Goal: Task Accomplishment & Management: Manage account settings

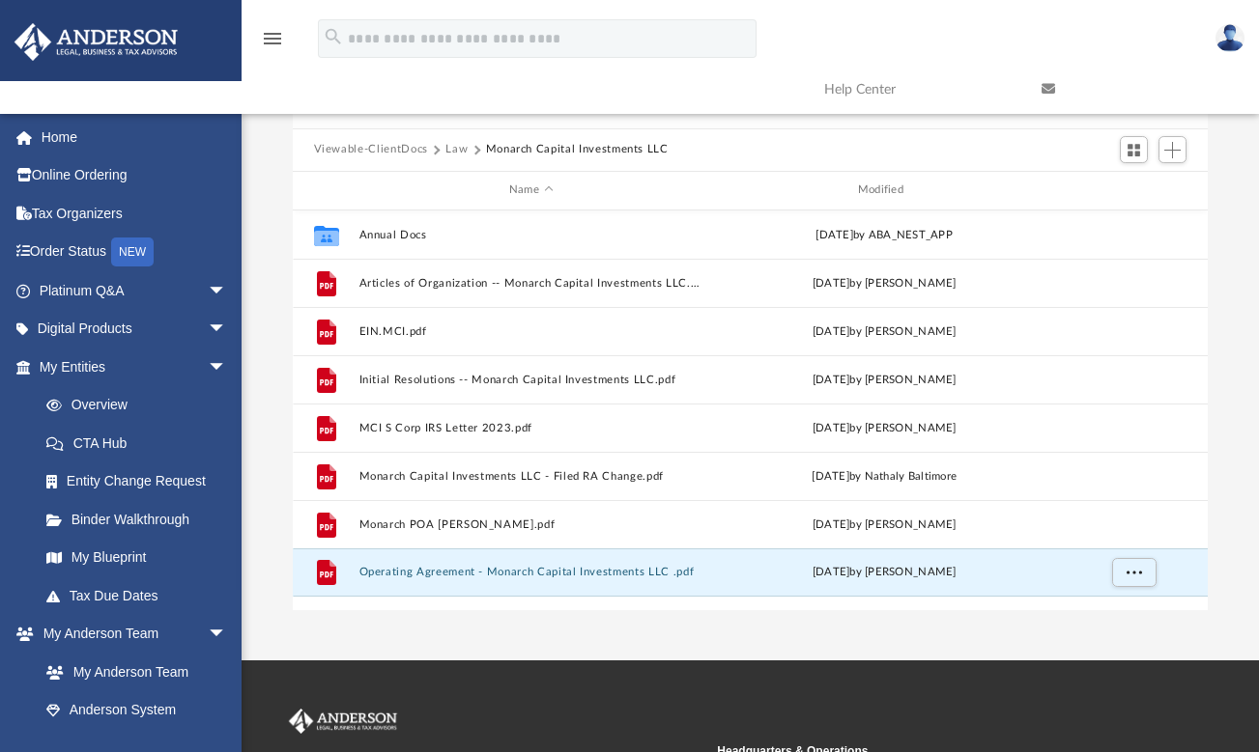
scroll to position [425, 900]
click at [459, 153] on button "Law" at bounding box center [456, 149] width 22 height 17
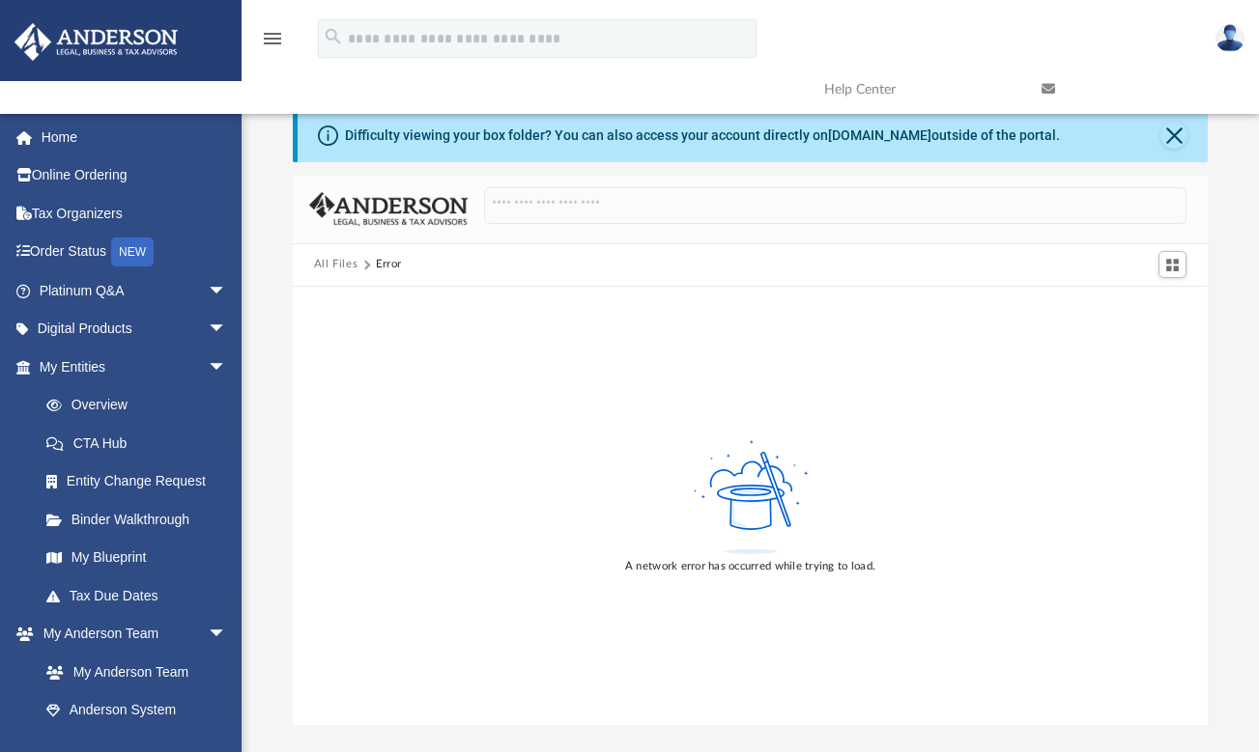
scroll to position [0, 0]
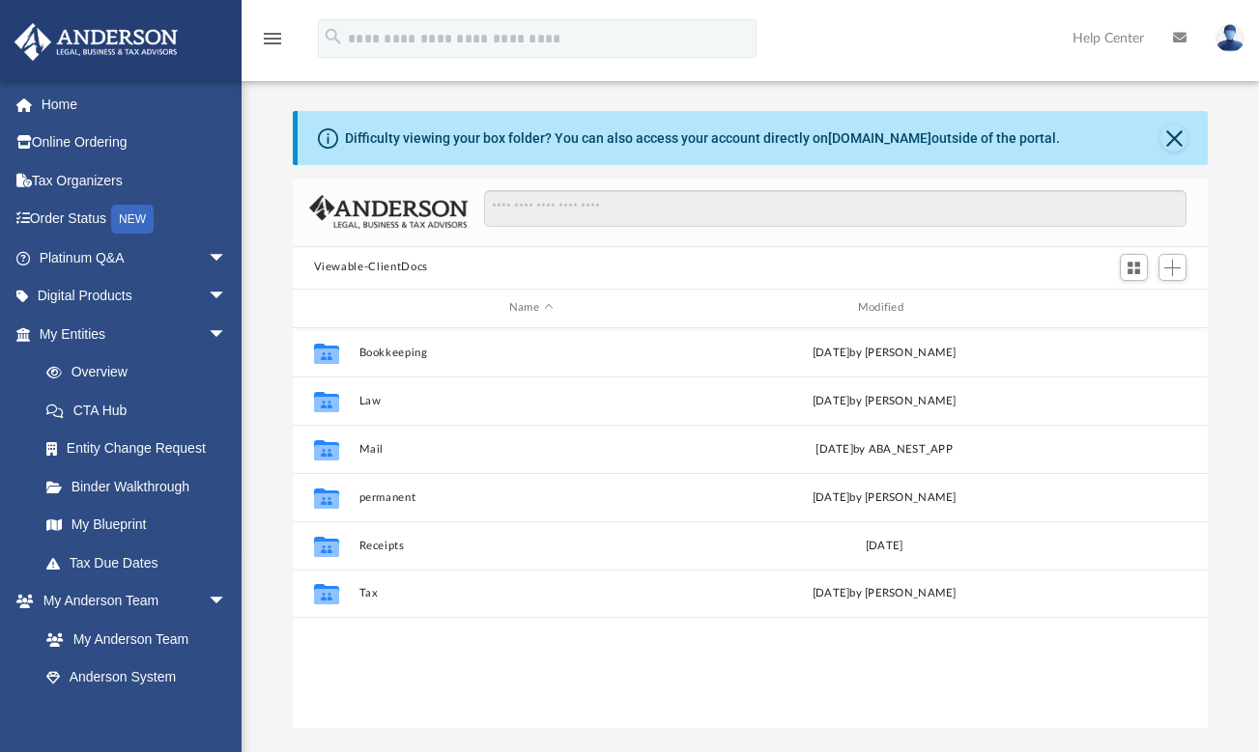
scroll to position [15, 15]
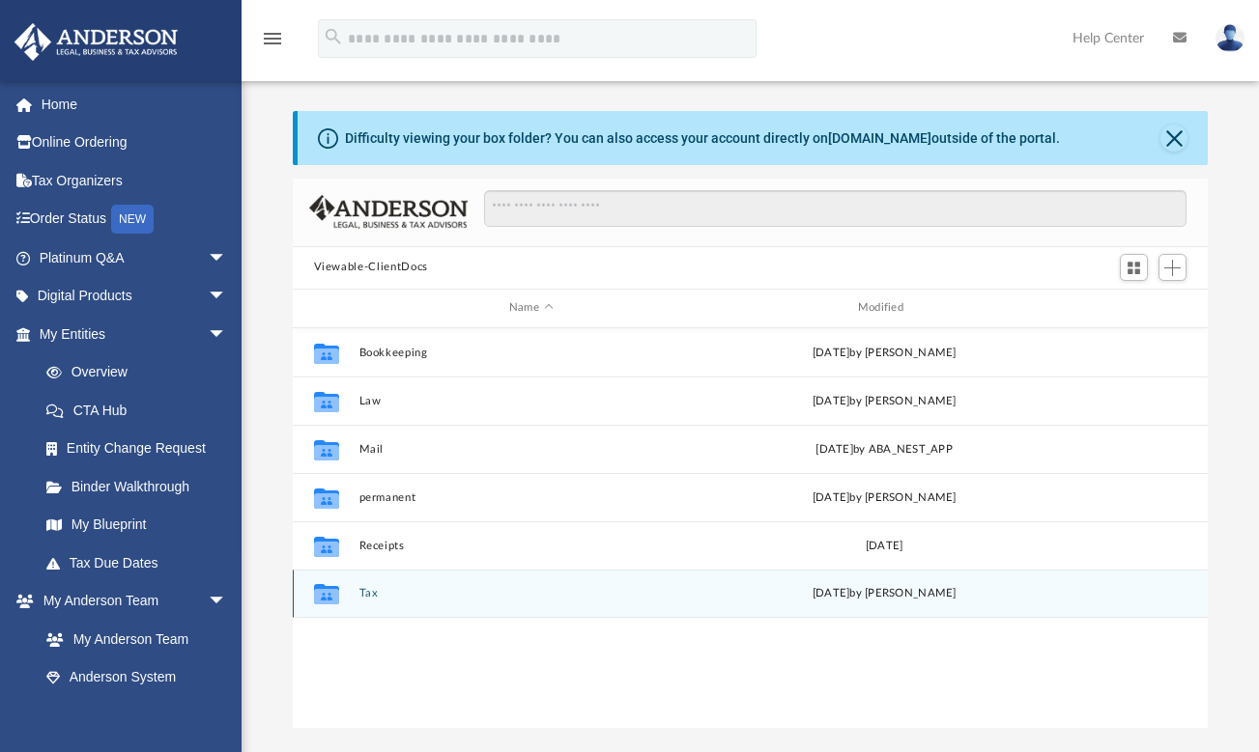
click at [374, 591] on button "Tax" at bounding box center [530, 593] width 345 height 13
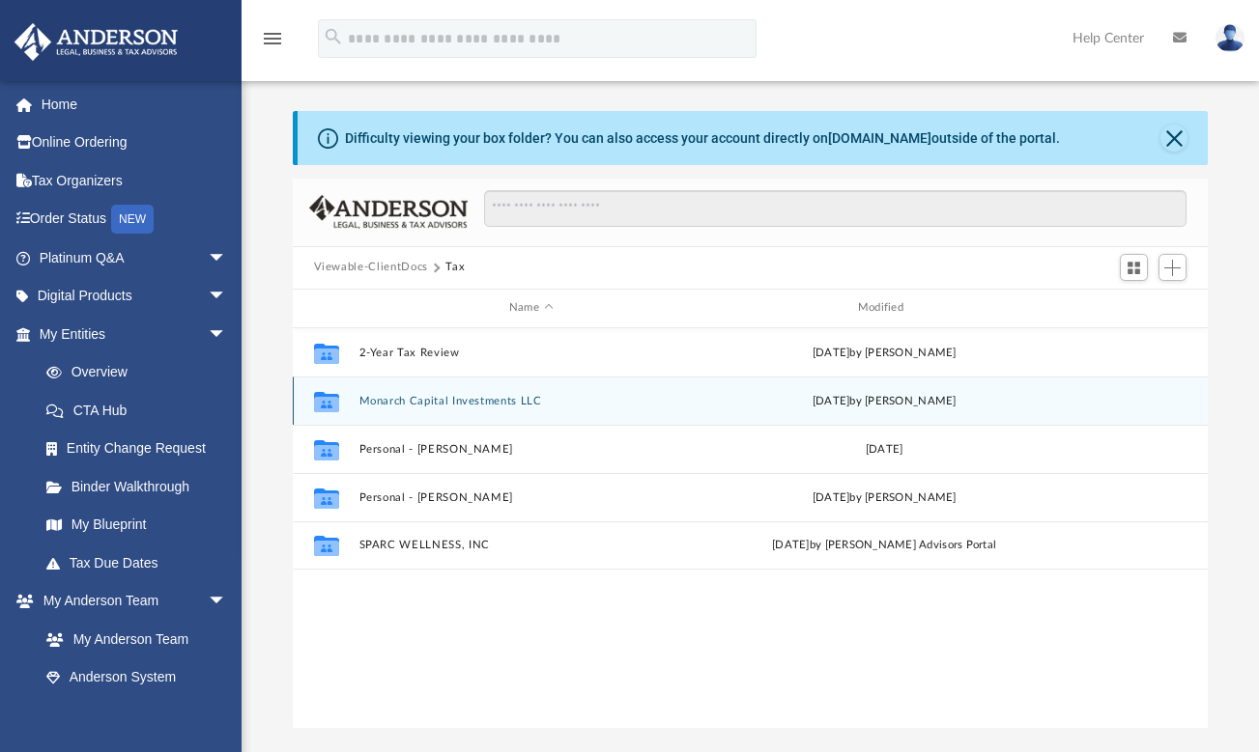
click at [428, 402] on button "Monarch Capital Investments LLC" at bounding box center [530, 401] width 345 height 13
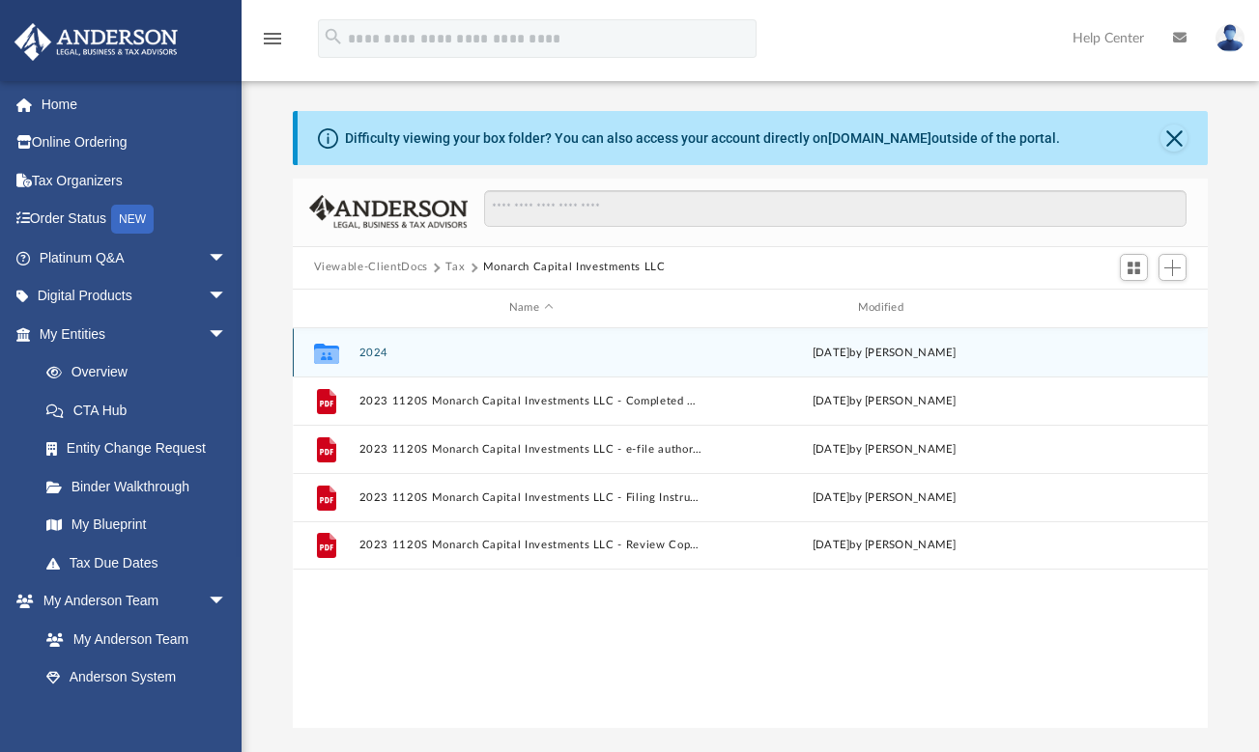
click at [378, 351] on button "2024" at bounding box center [530, 353] width 345 height 13
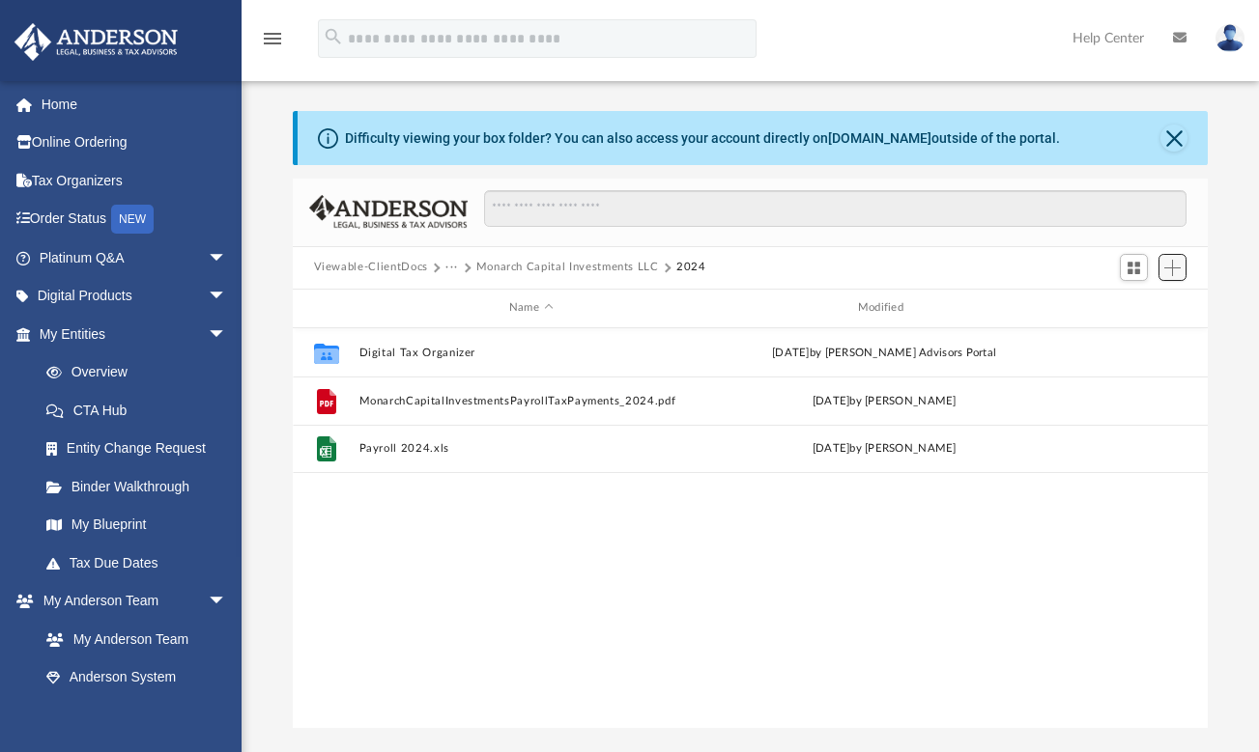
click at [1178, 266] on span "Add" at bounding box center [1172, 268] width 16 height 16
click at [1138, 309] on li "Upload" at bounding box center [1145, 306] width 62 height 20
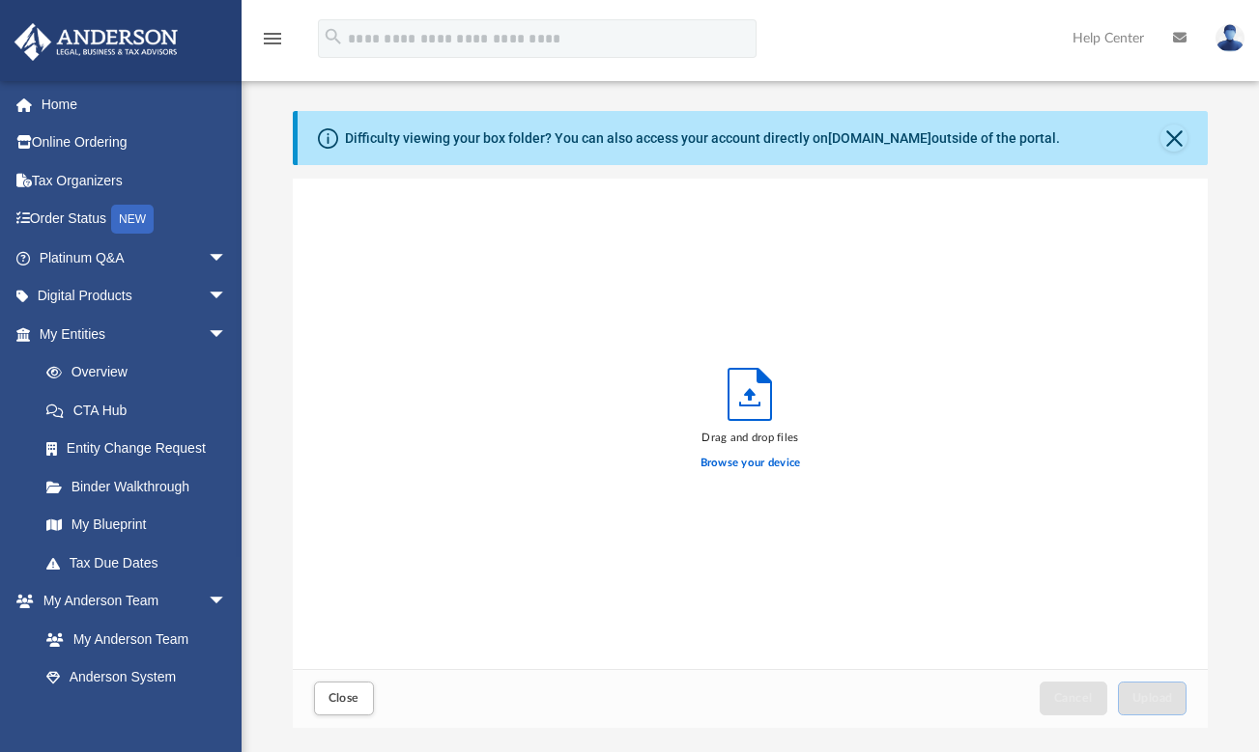
scroll to position [475, 900]
click at [741, 466] on label "Browse your device" at bounding box center [750, 463] width 100 height 17
click at [0, 0] on input "Browse your device" at bounding box center [0, 0] width 0 height 0
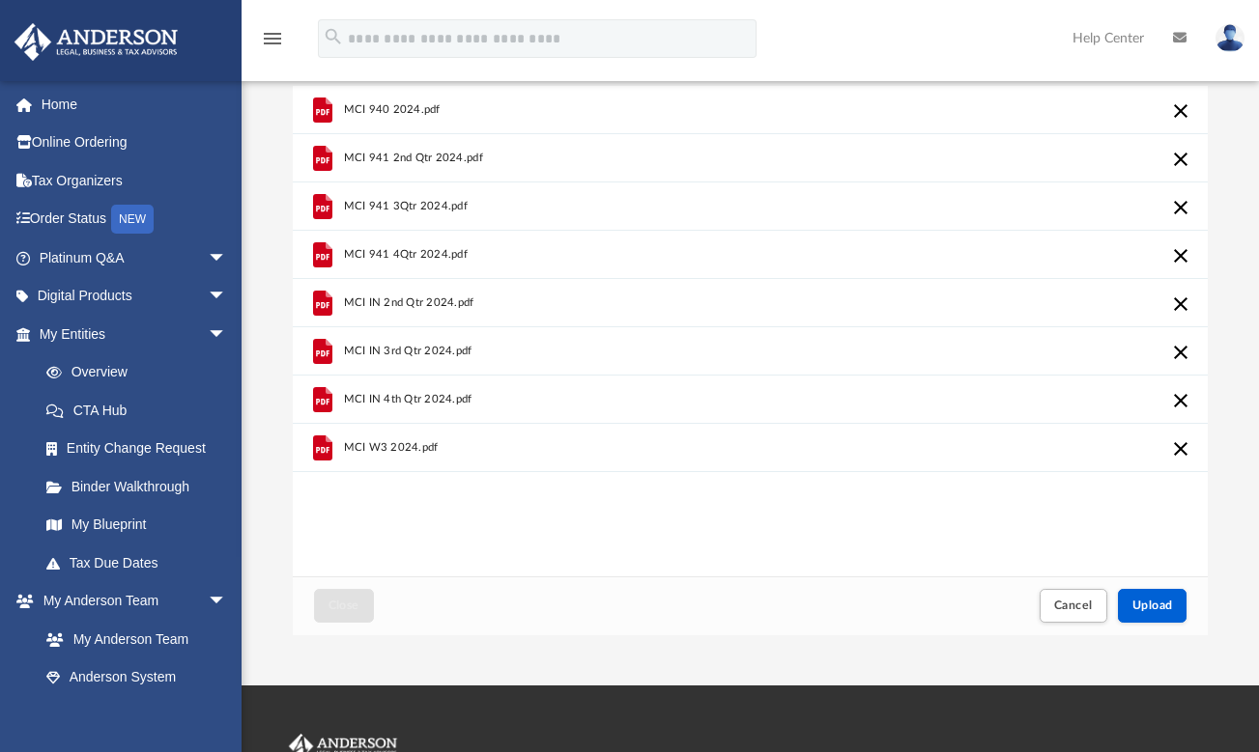
scroll to position [103, 0]
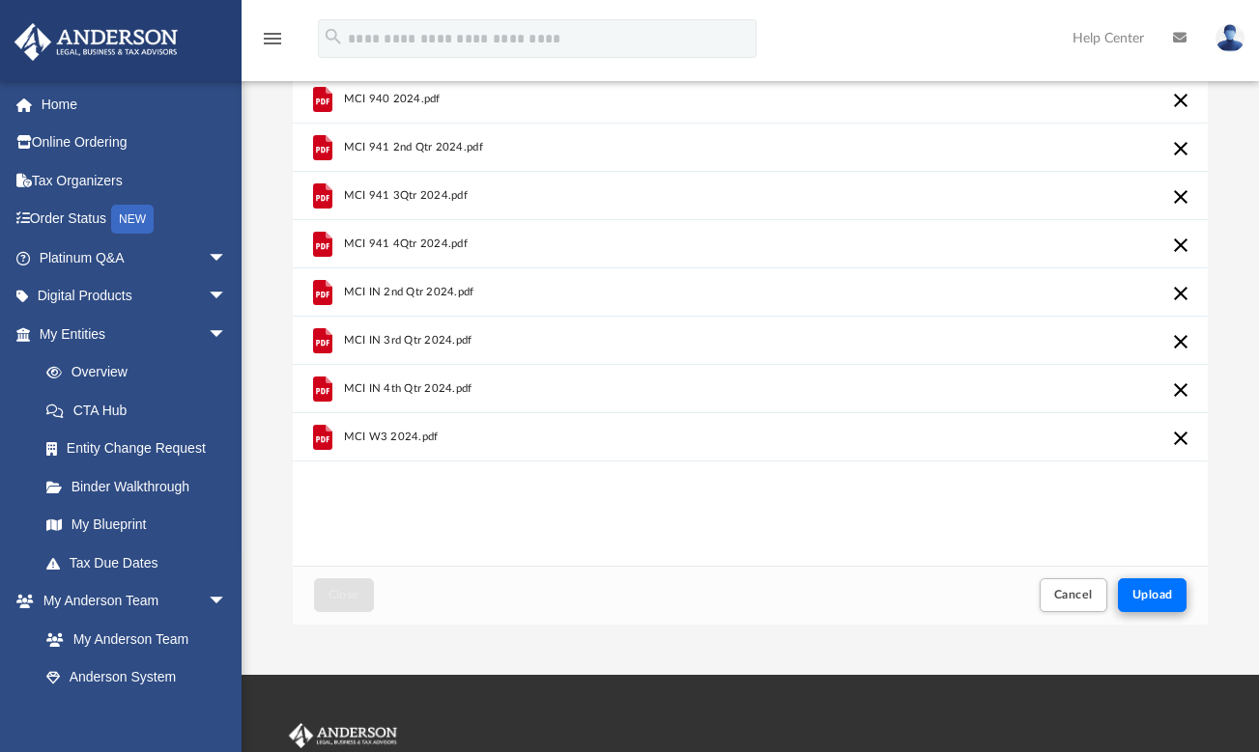
click at [1158, 589] on span "Upload" at bounding box center [1152, 595] width 41 height 12
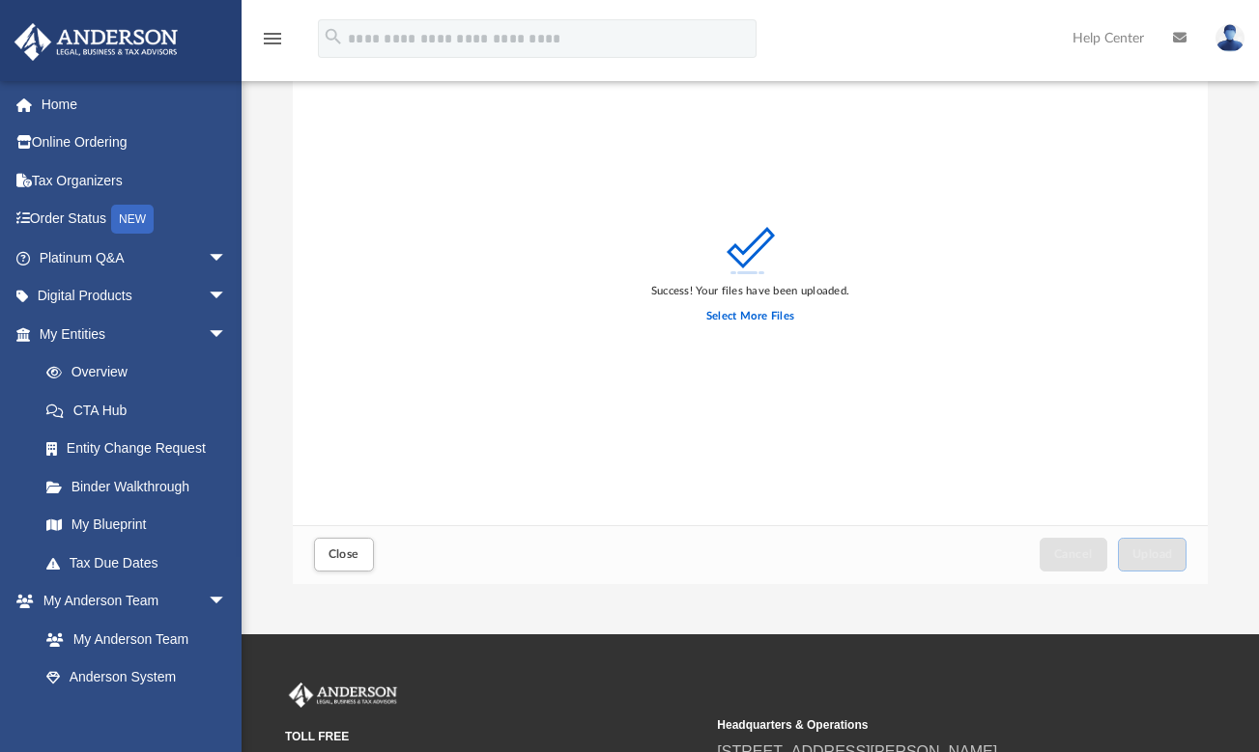
scroll to position [0, 0]
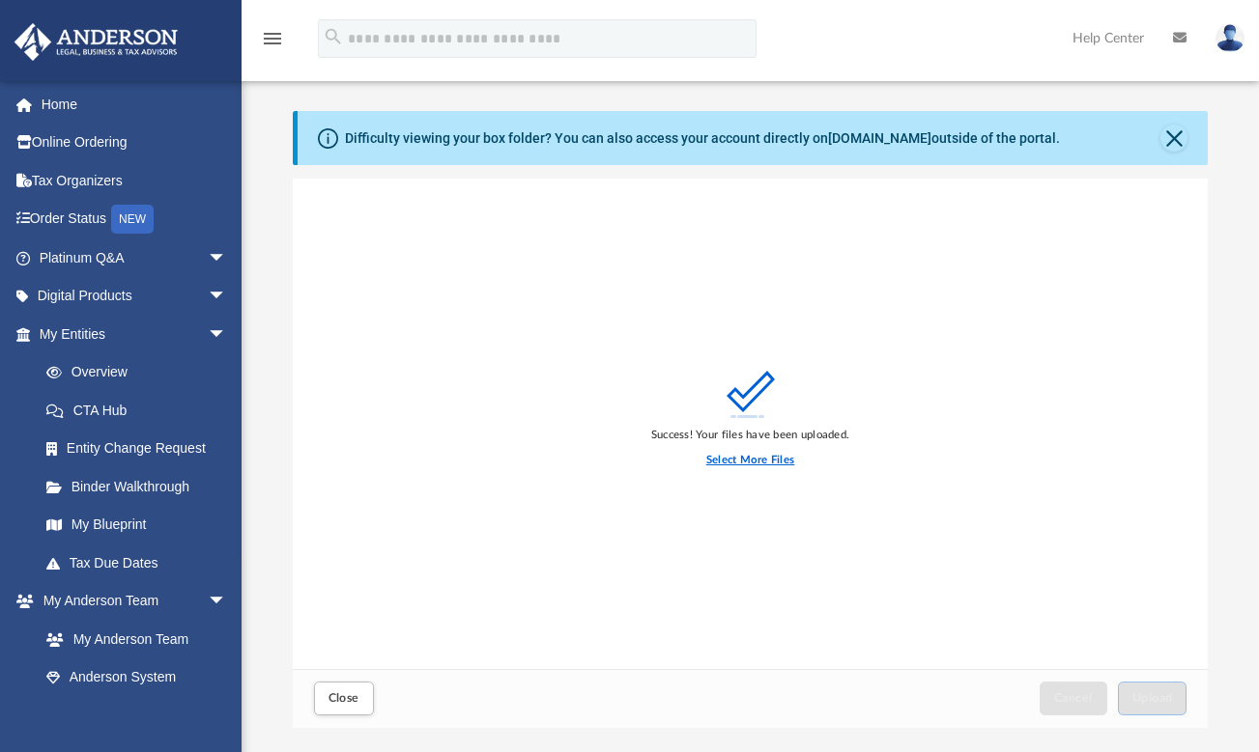
click at [752, 459] on label "Select More Files" at bounding box center [750, 460] width 88 height 17
click at [0, 0] on input "Select More Files" at bounding box center [0, 0] width 0 height 0
click at [1177, 134] on button "Close" at bounding box center [1173, 138] width 27 height 27
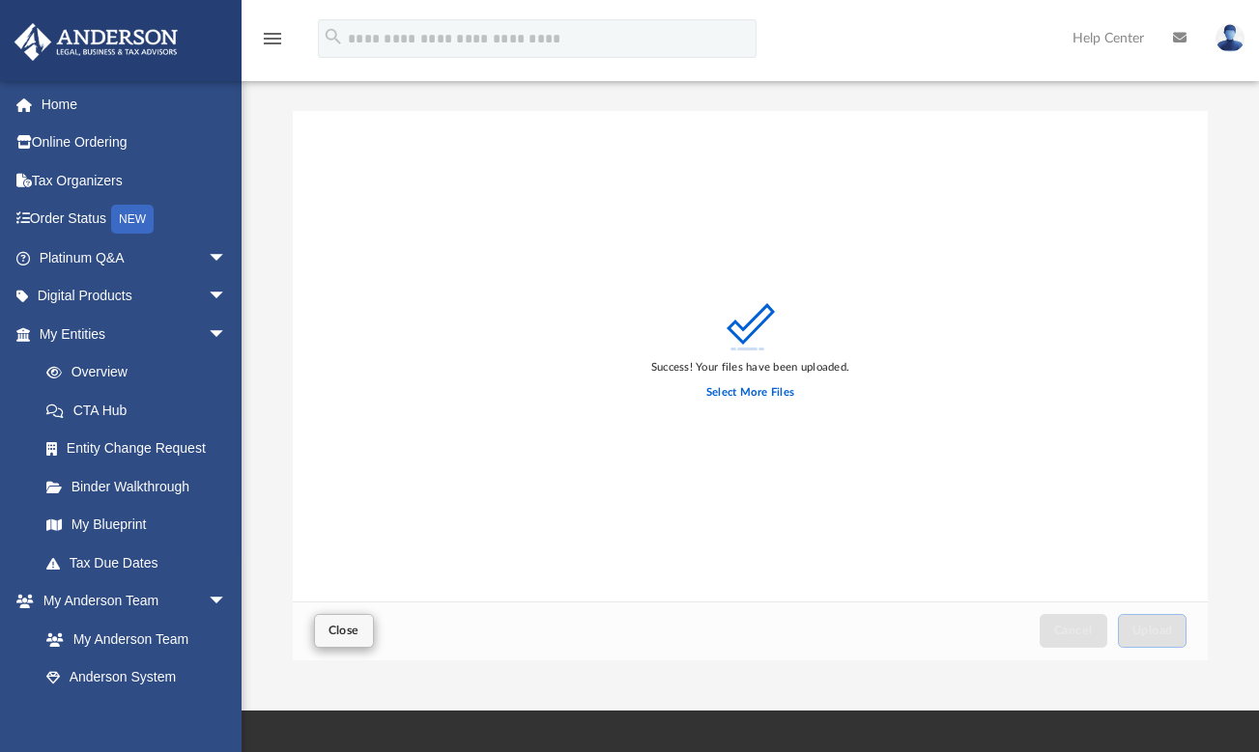
click at [341, 625] on span "Close" at bounding box center [343, 631] width 31 height 12
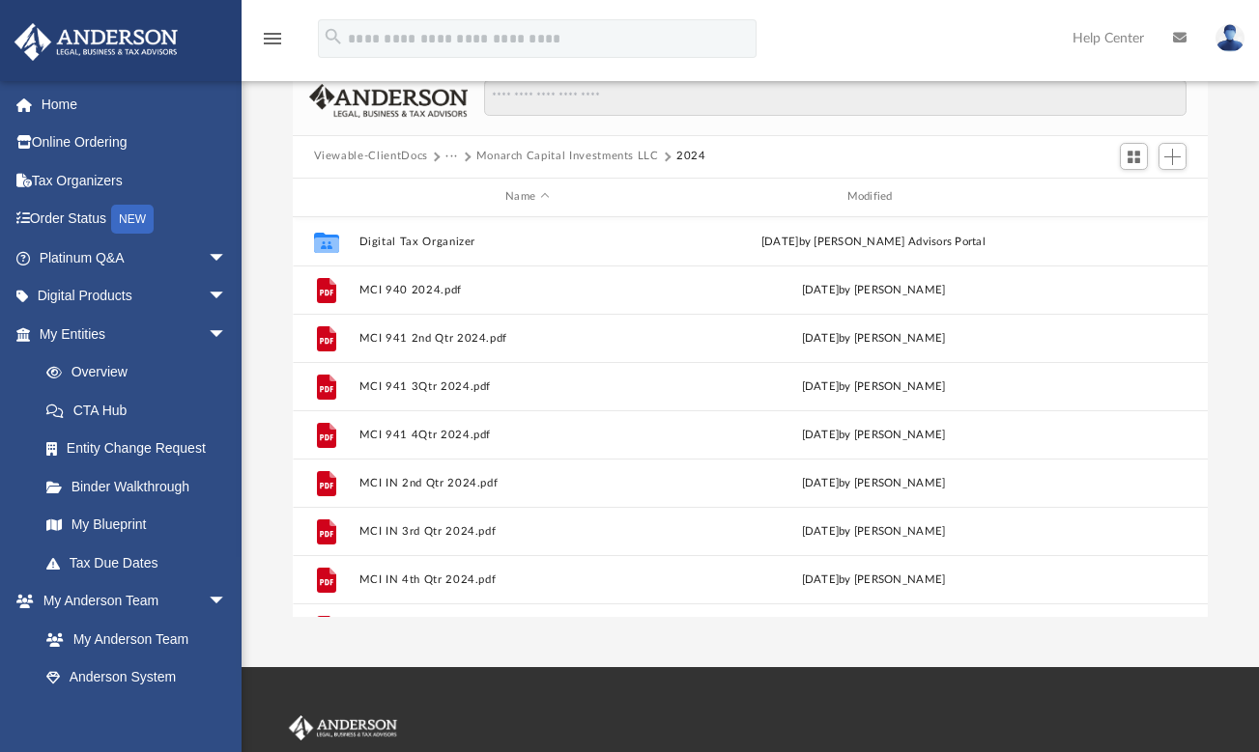
scroll to position [34, 0]
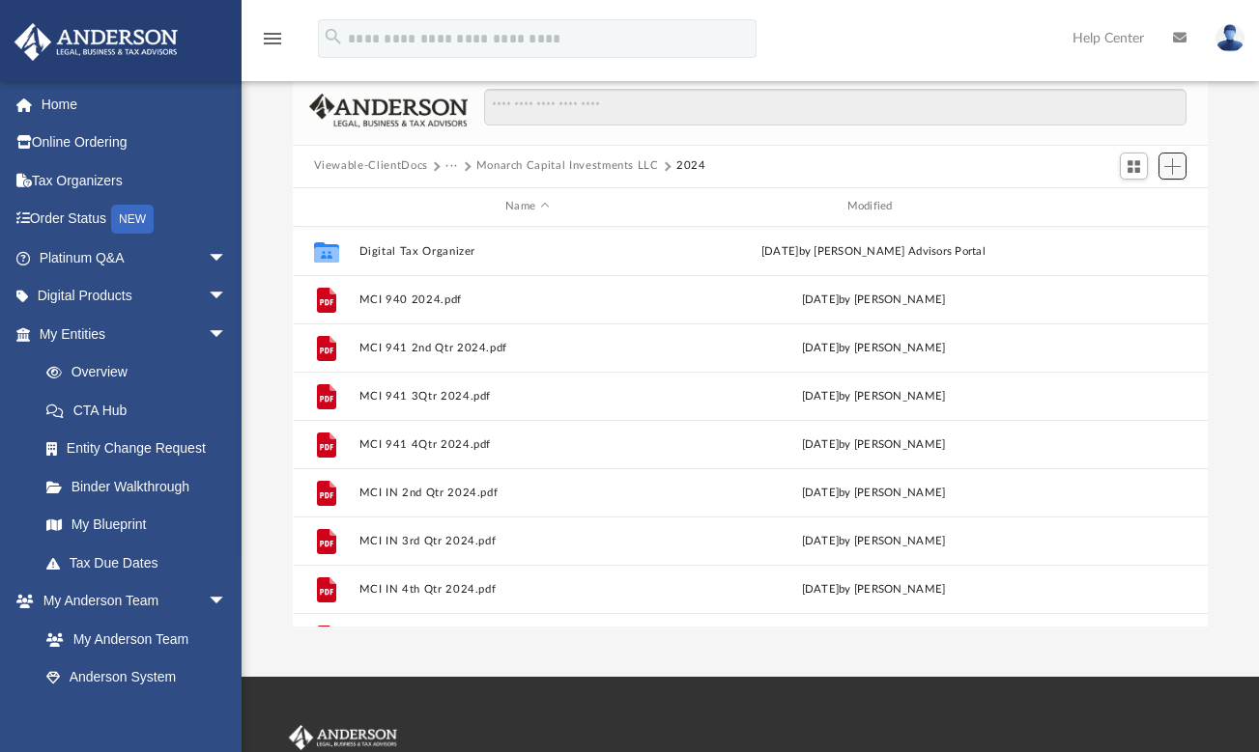
click at [1168, 167] on span "Add" at bounding box center [1172, 166] width 16 height 16
click at [1121, 207] on li "Upload" at bounding box center [1145, 204] width 62 height 20
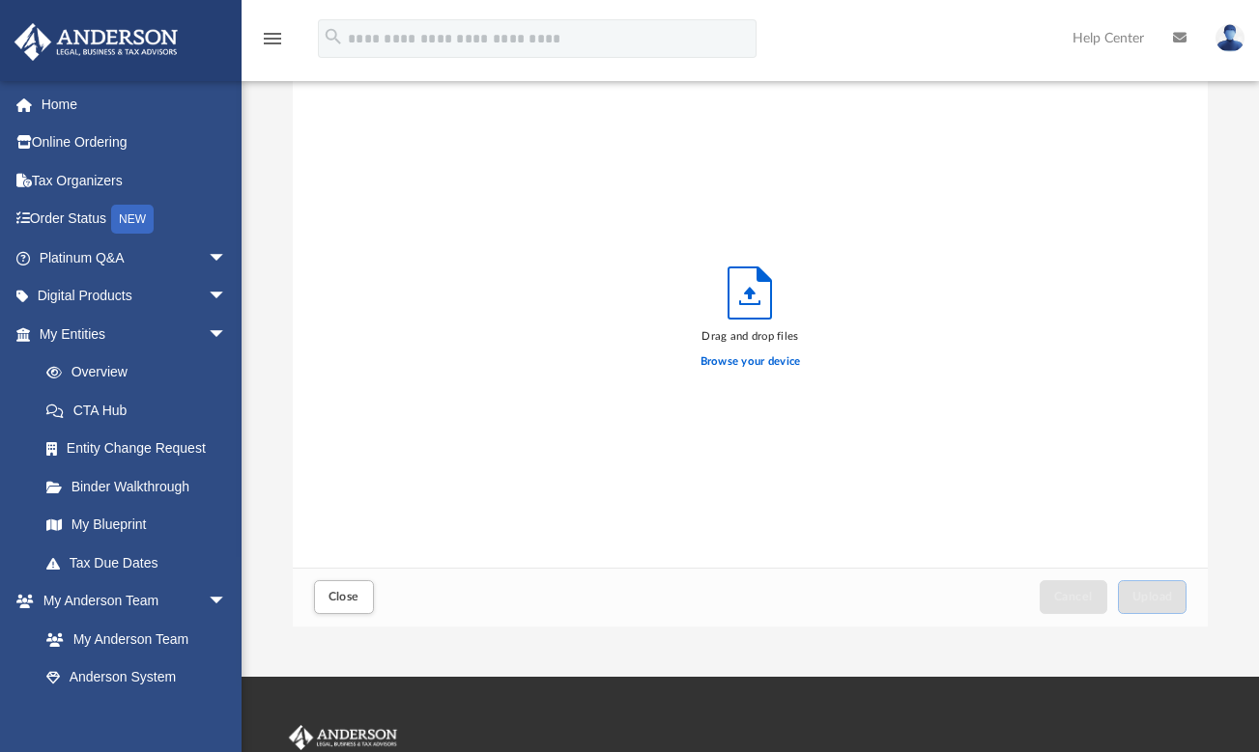
scroll to position [475, 900]
click at [756, 362] on label "Browse your device" at bounding box center [750, 362] width 100 height 17
click at [0, 0] on input "Browse your device" at bounding box center [0, 0] width 0 height 0
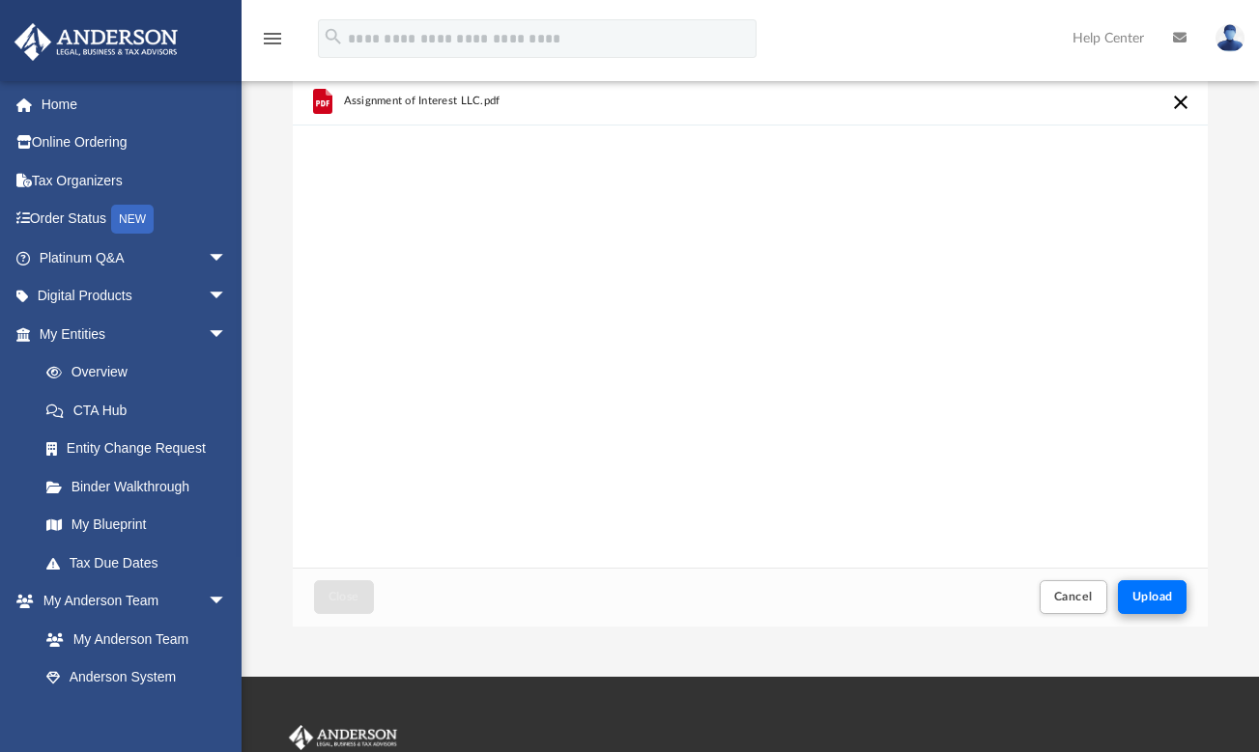
click at [1149, 592] on span "Upload" at bounding box center [1152, 597] width 41 height 12
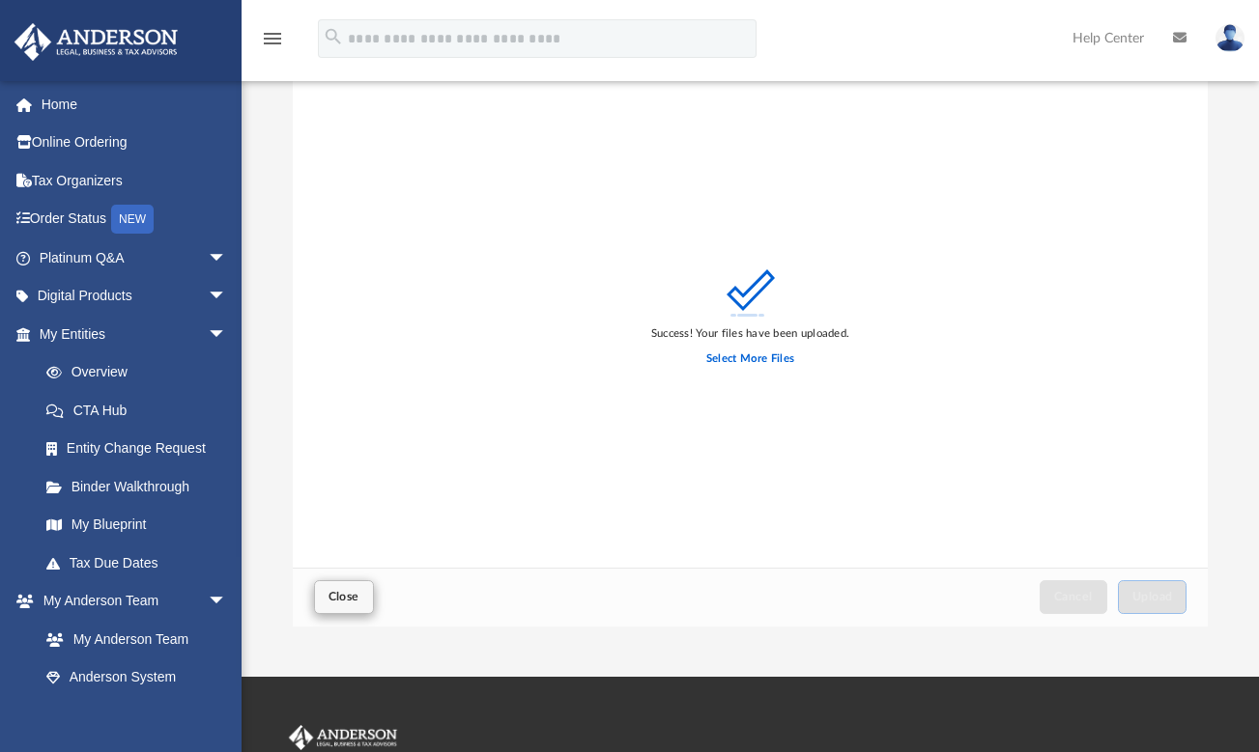
click at [355, 599] on span "Close" at bounding box center [343, 597] width 31 height 12
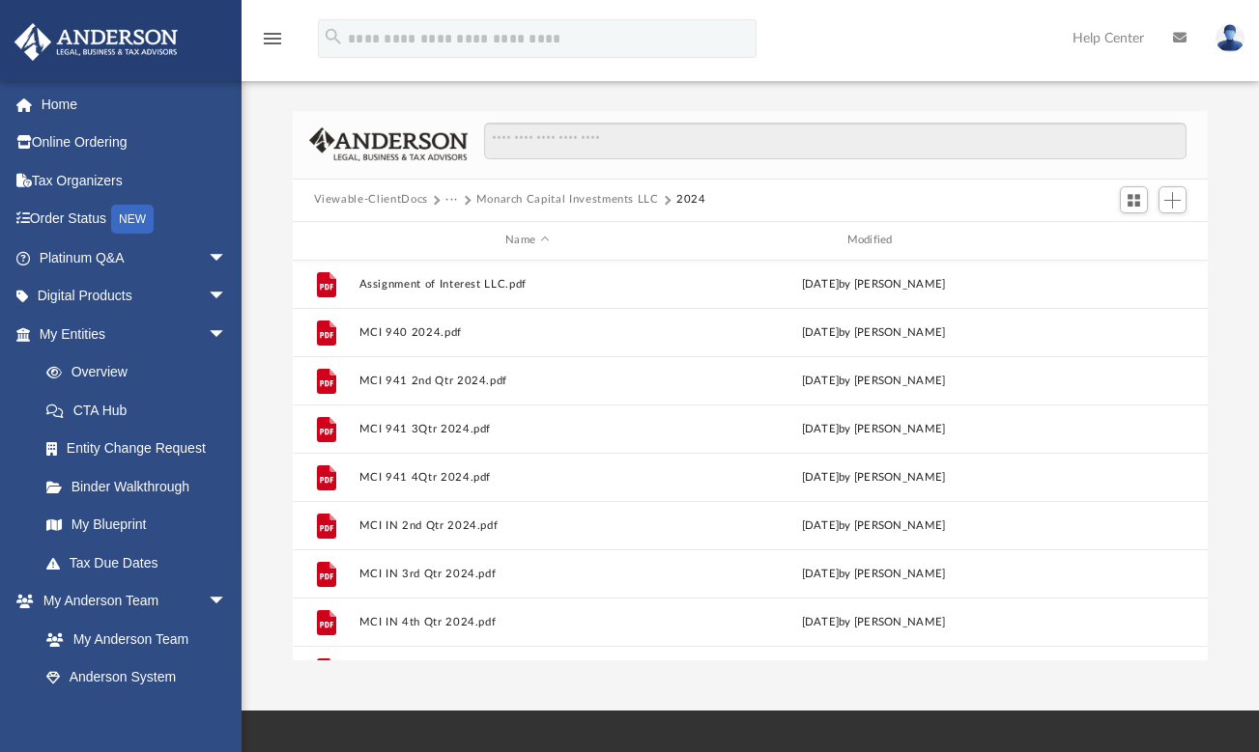
scroll to position [0, 0]
click at [1175, 196] on span "Add" at bounding box center [1172, 200] width 16 height 16
click at [1145, 241] on li "Upload" at bounding box center [1145, 238] width 62 height 20
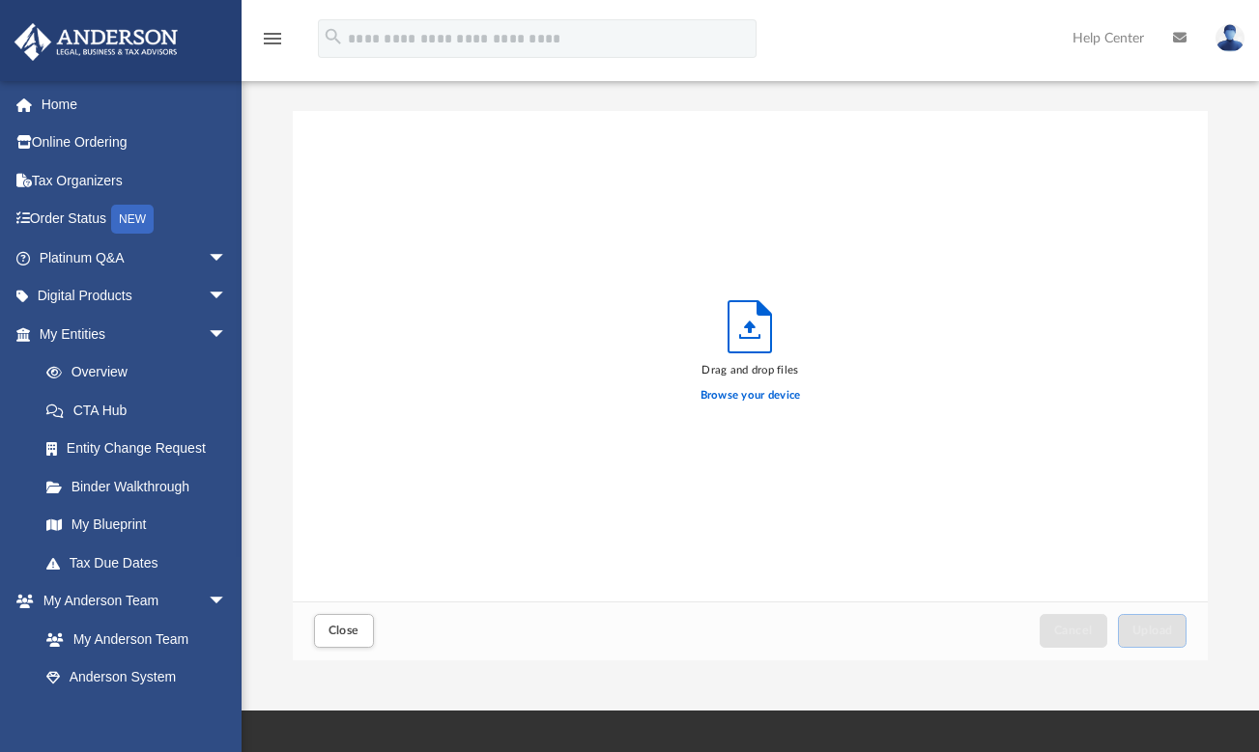
scroll to position [475, 900]
click at [787, 399] on label "Browse your device" at bounding box center [750, 395] width 100 height 17
click at [0, 0] on input "Browse your device" at bounding box center [0, 0] width 0 height 0
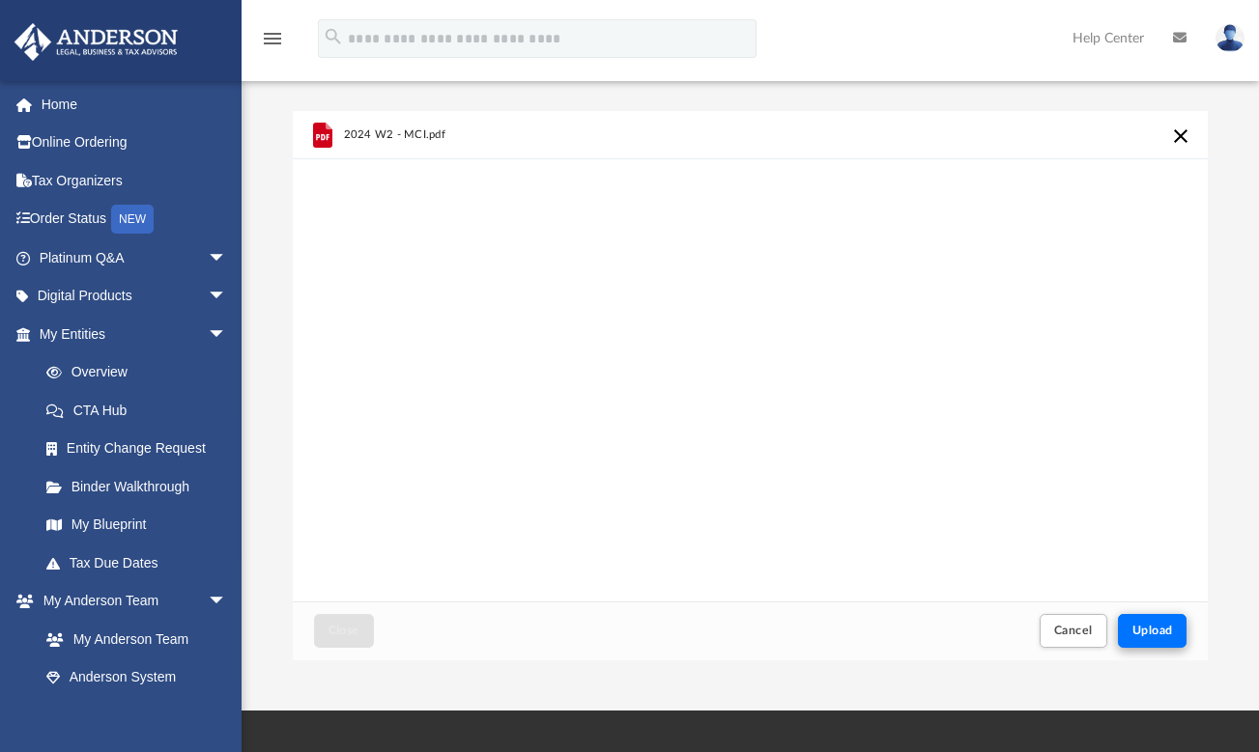
click at [1144, 633] on span "Upload" at bounding box center [1152, 631] width 41 height 12
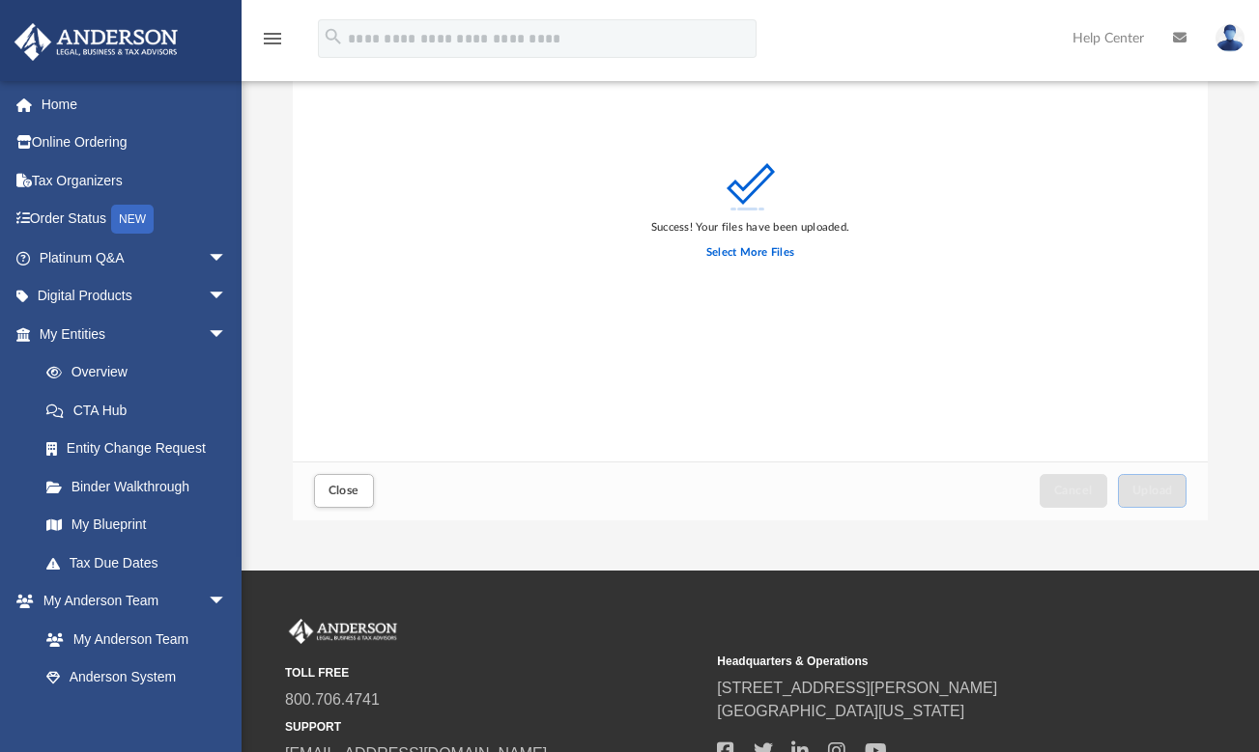
scroll to position [154, 0]
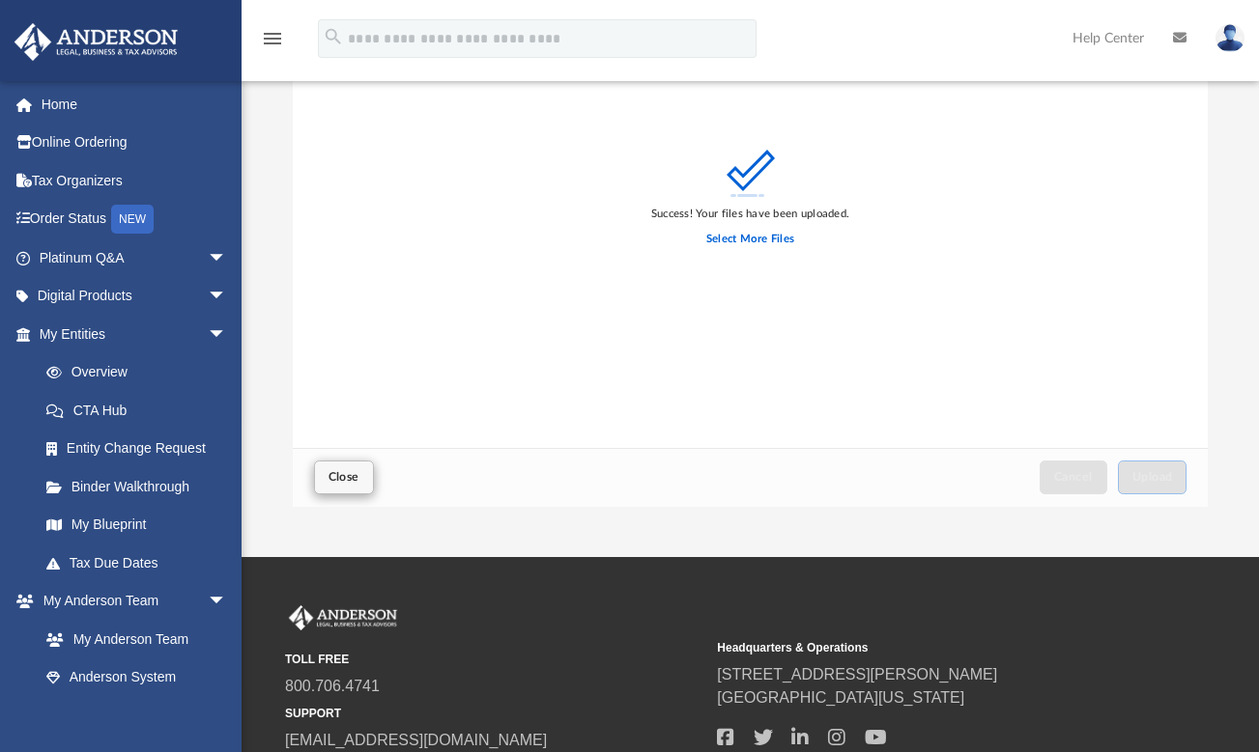
click at [355, 483] on span "Close" at bounding box center [343, 477] width 31 height 12
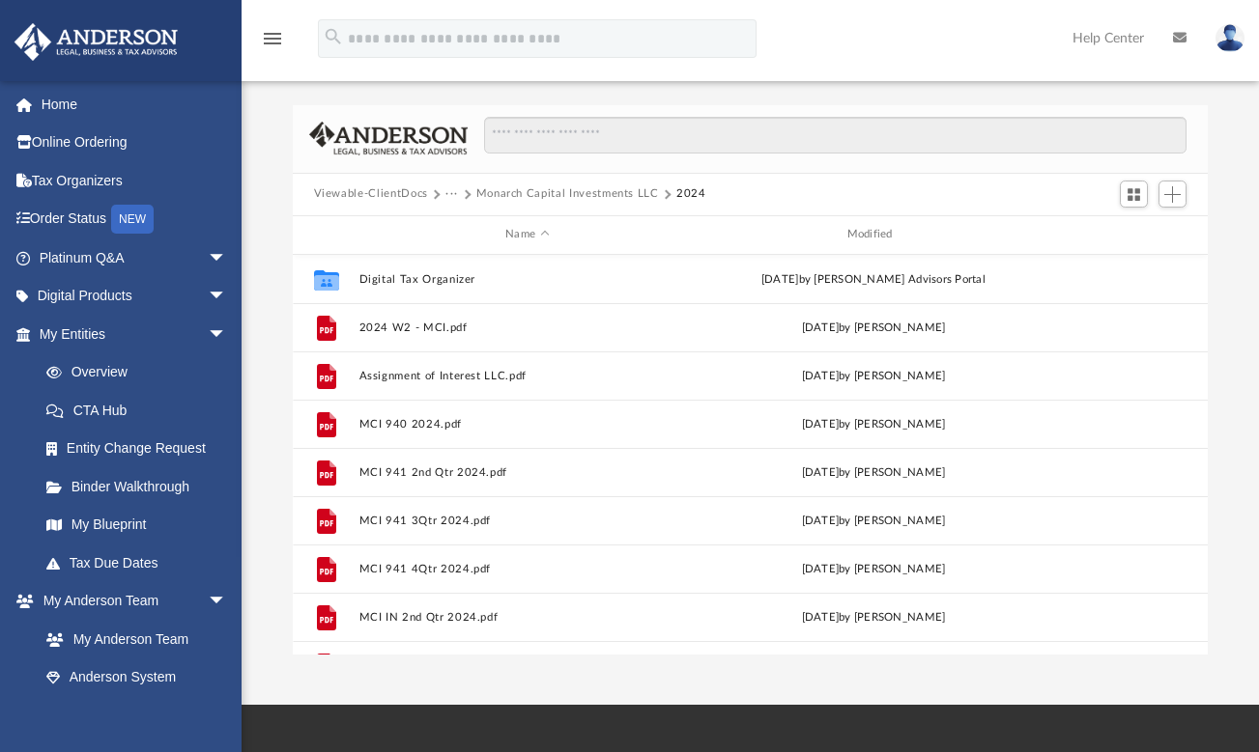
scroll to position [0, 0]
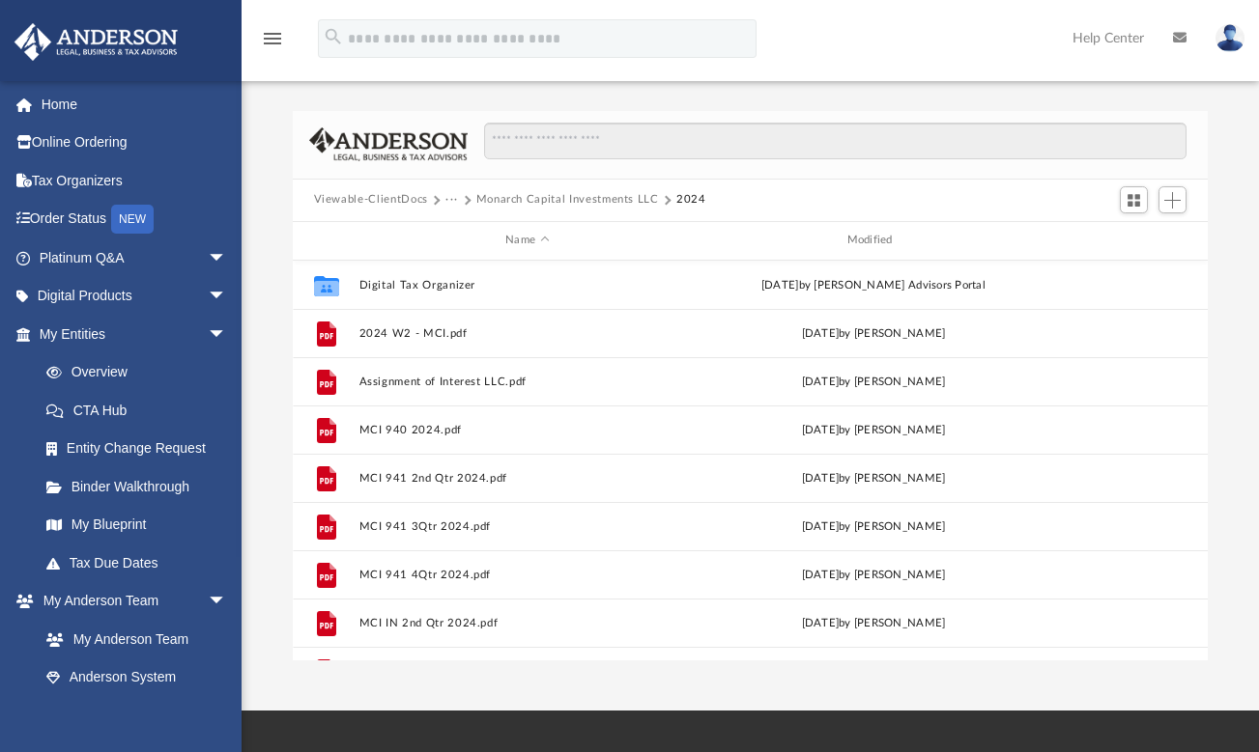
click at [382, 200] on button "Viewable-ClientDocs" at bounding box center [371, 199] width 114 height 17
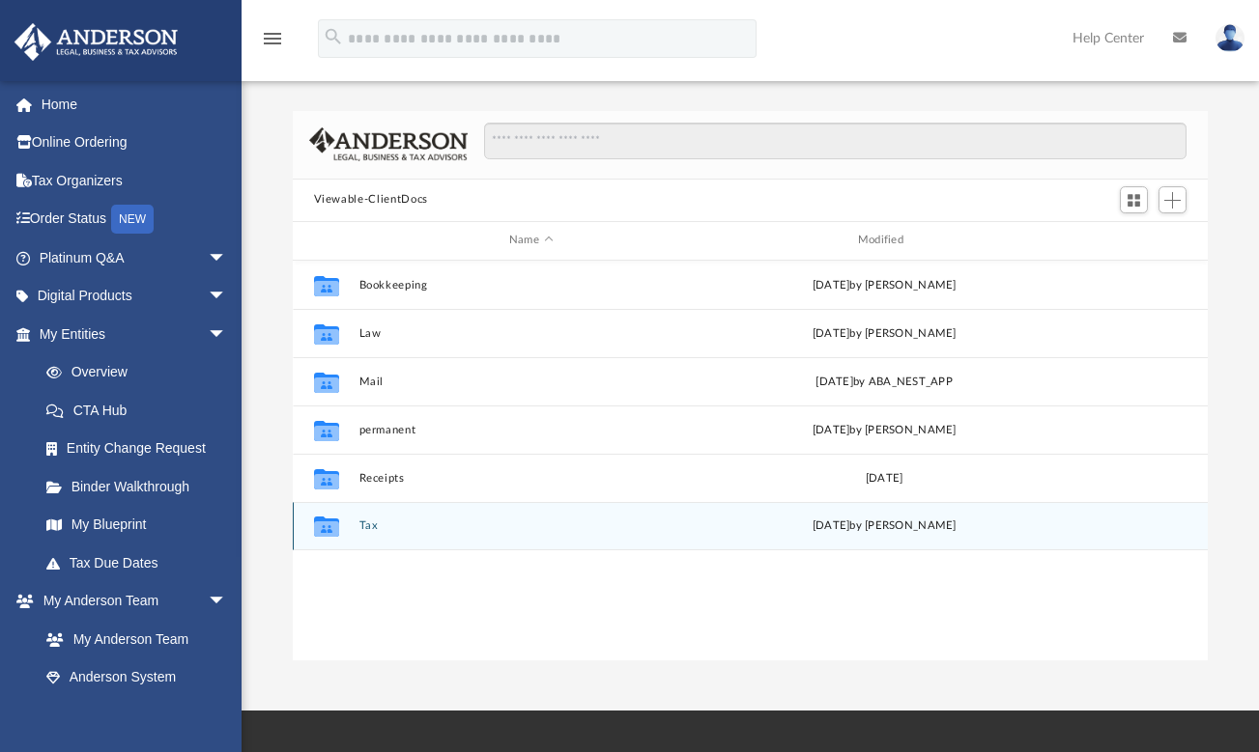
click at [369, 525] on button "Tax" at bounding box center [530, 526] width 345 height 13
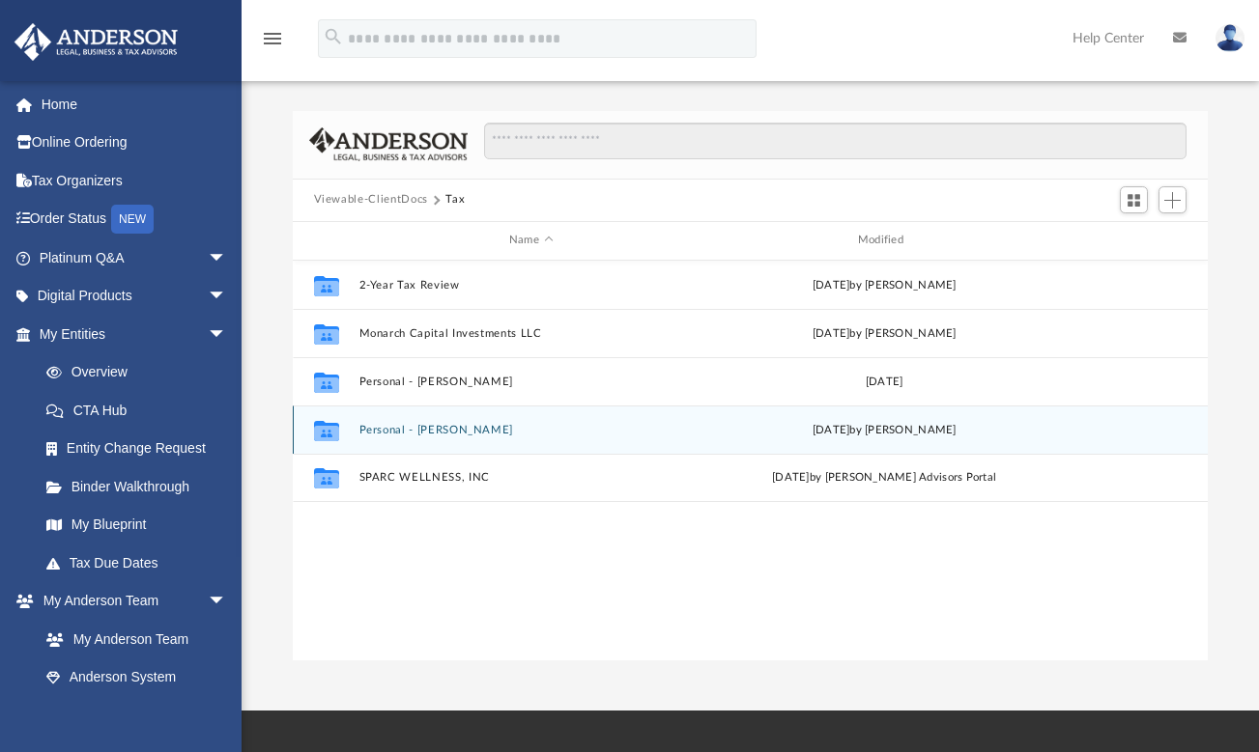
click at [407, 430] on button "Personal - [PERSON_NAME]" at bounding box center [530, 430] width 345 height 13
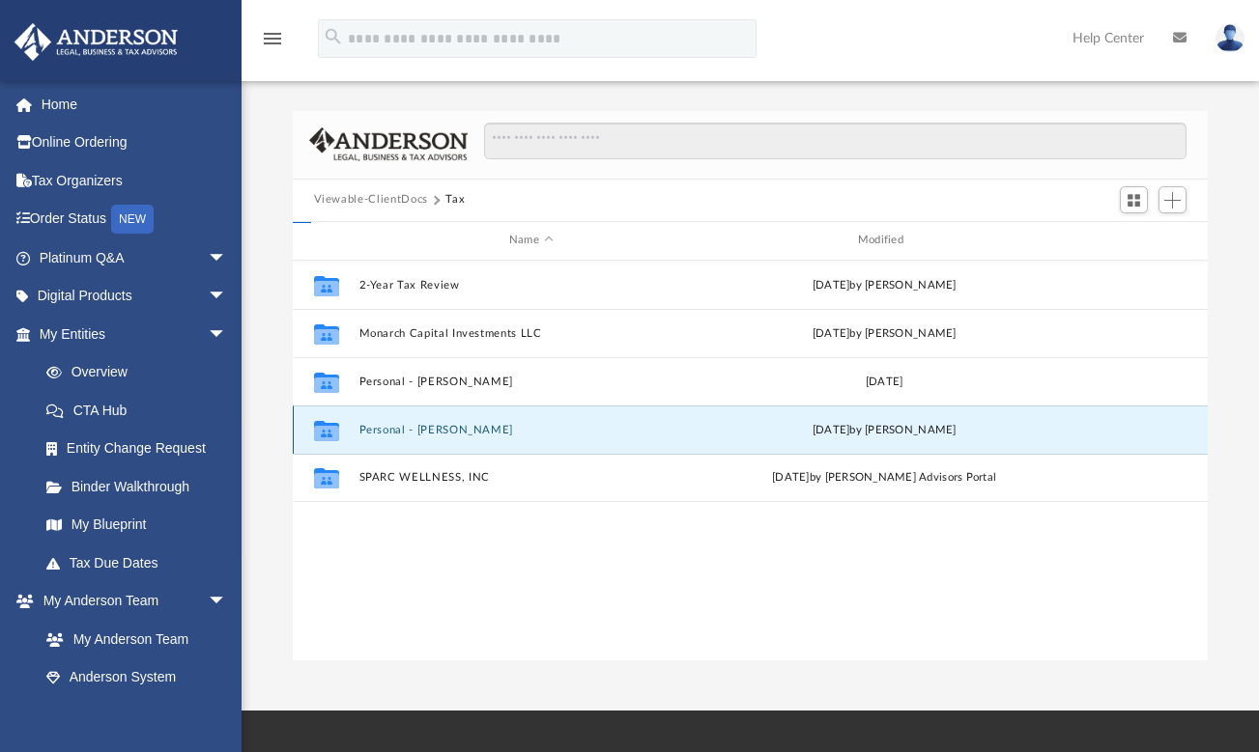
click at [407, 430] on button "Personal - [PERSON_NAME]" at bounding box center [530, 430] width 345 height 13
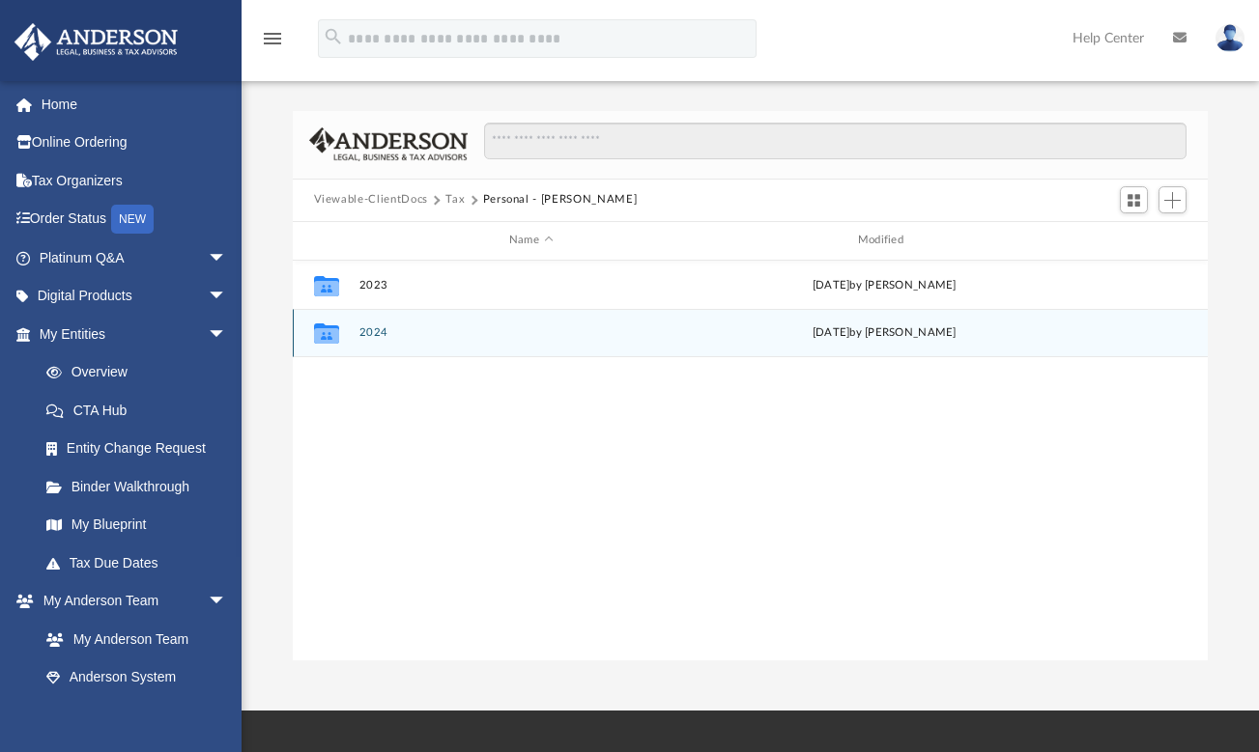
click at [378, 333] on button "2024" at bounding box center [530, 332] width 345 height 13
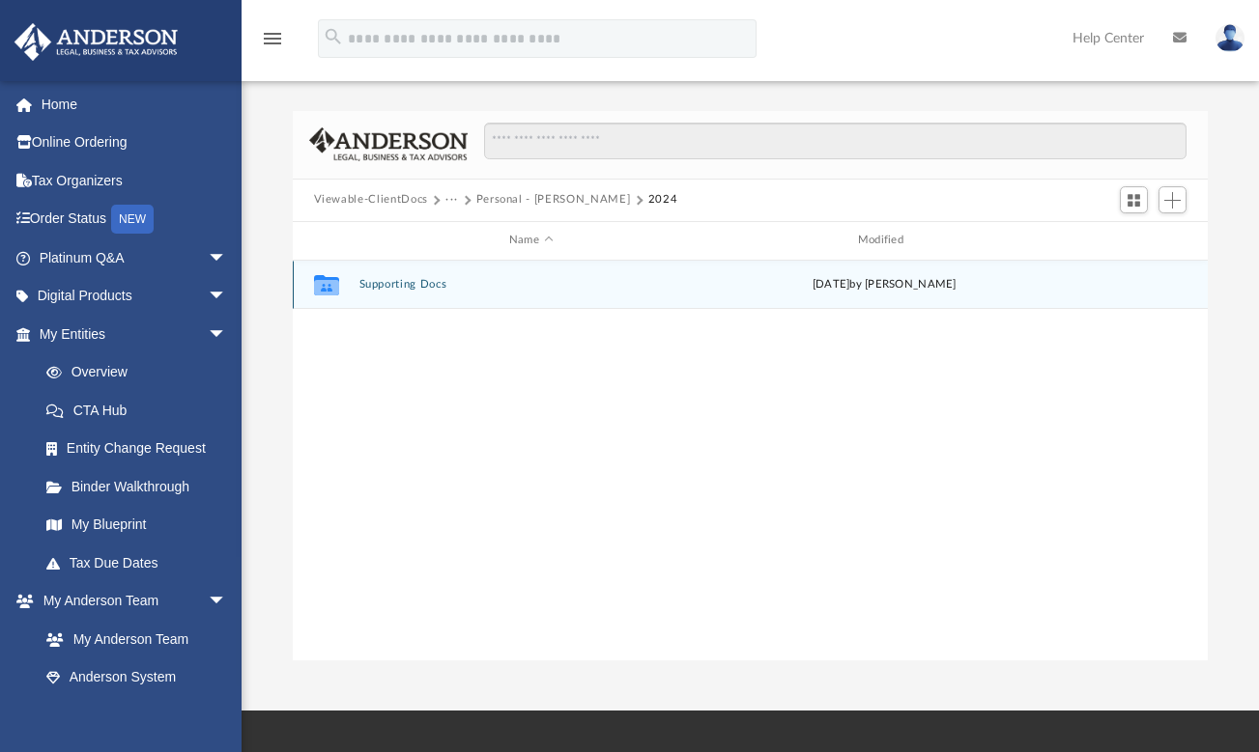
click at [397, 286] on button "Supporting Docs" at bounding box center [530, 284] width 345 height 13
click at [392, 287] on button "Digital Tax Organizer" at bounding box center [530, 284] width 345 height 13
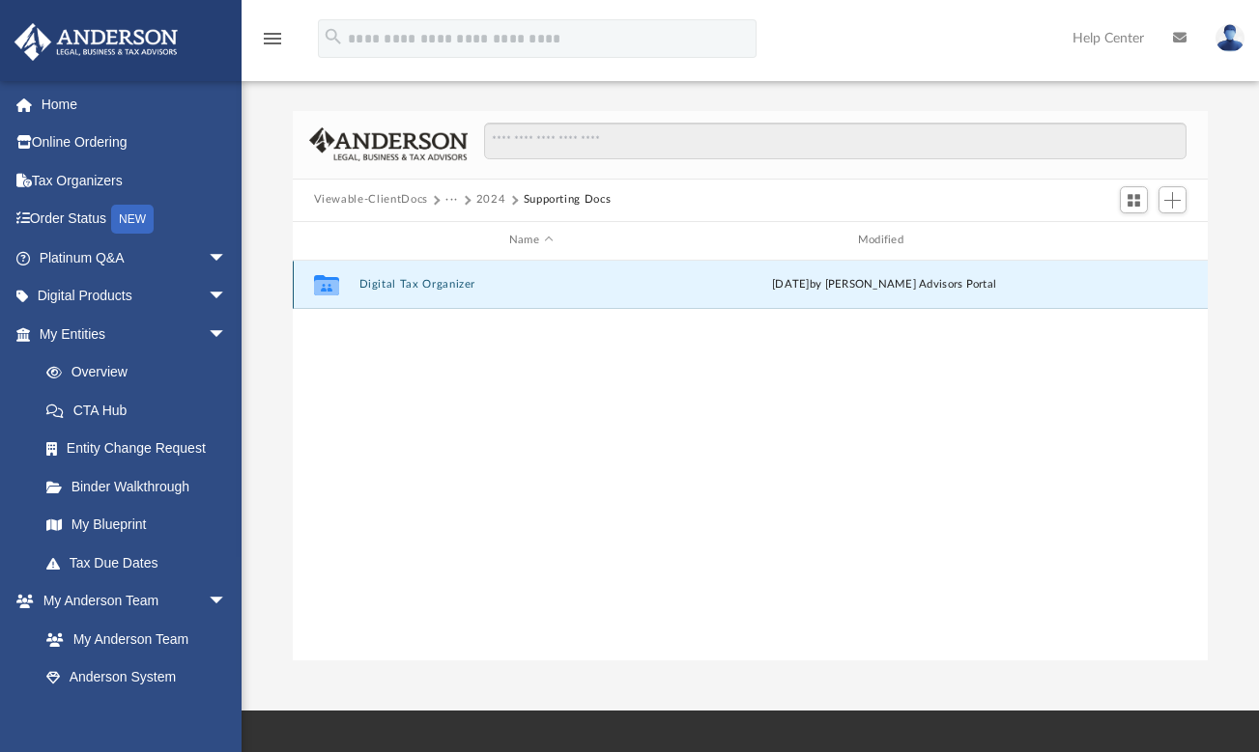
click at [392, 287] on button "Digital Tax Organizer" at bounding box center [530, 284] width 345 height 13
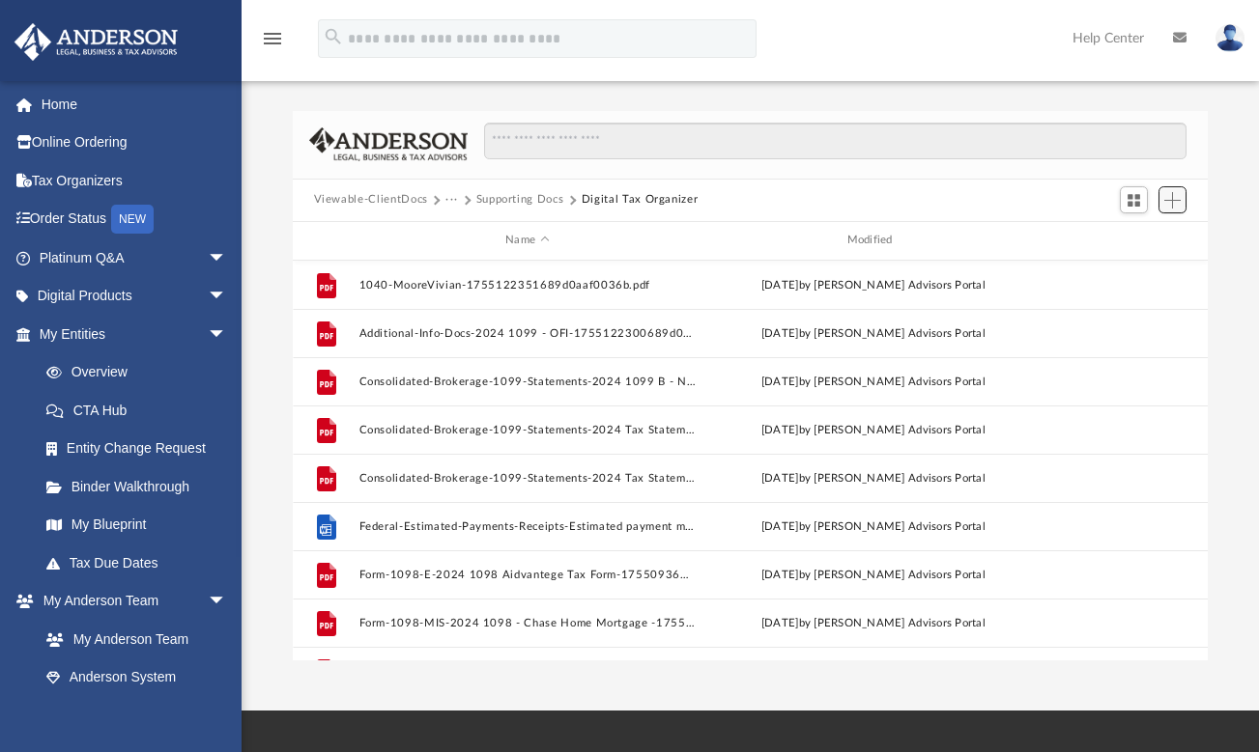
click at [1172, 200] on span "Add" at bounding box center [1172, 200] width 16 height 16
click at [1136, 235] on li "Upload" at bounding box center [1145, 238] width 62 height 20
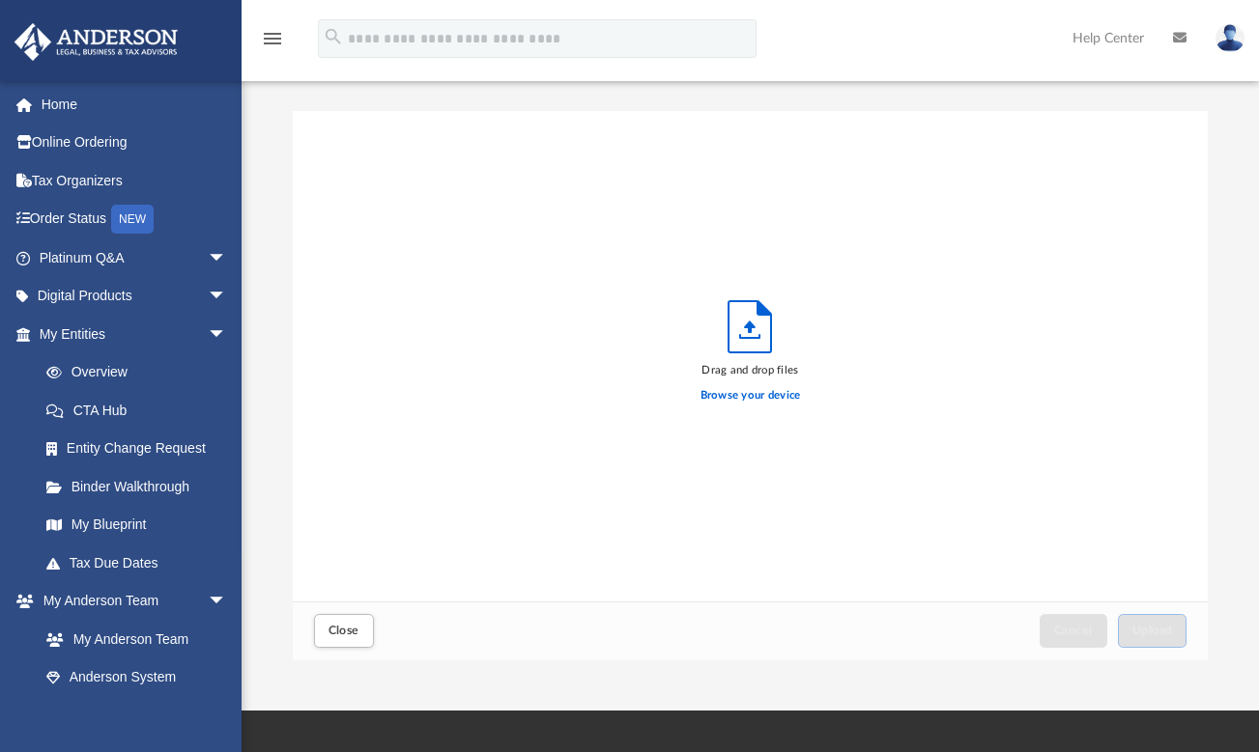
scroll to position [475, 900]
click at [795, 393] on label "Browse your device" at bounding box center [750, 395] width 100 height 17
click at [0, 0] on input "Browse your device" at bounding box center [0, 0] width 0 height 0
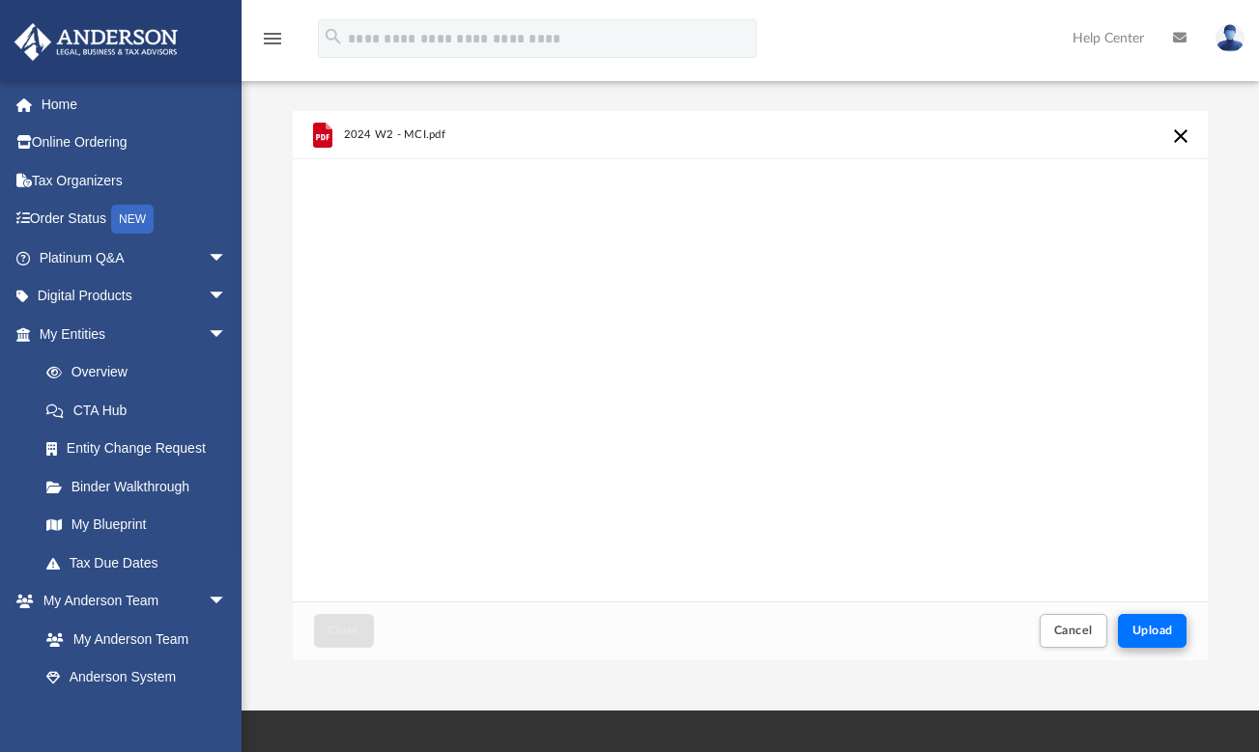
click at [1152, 627] on span "Upload" at bounding box center [1152, 631] width 41 height 12
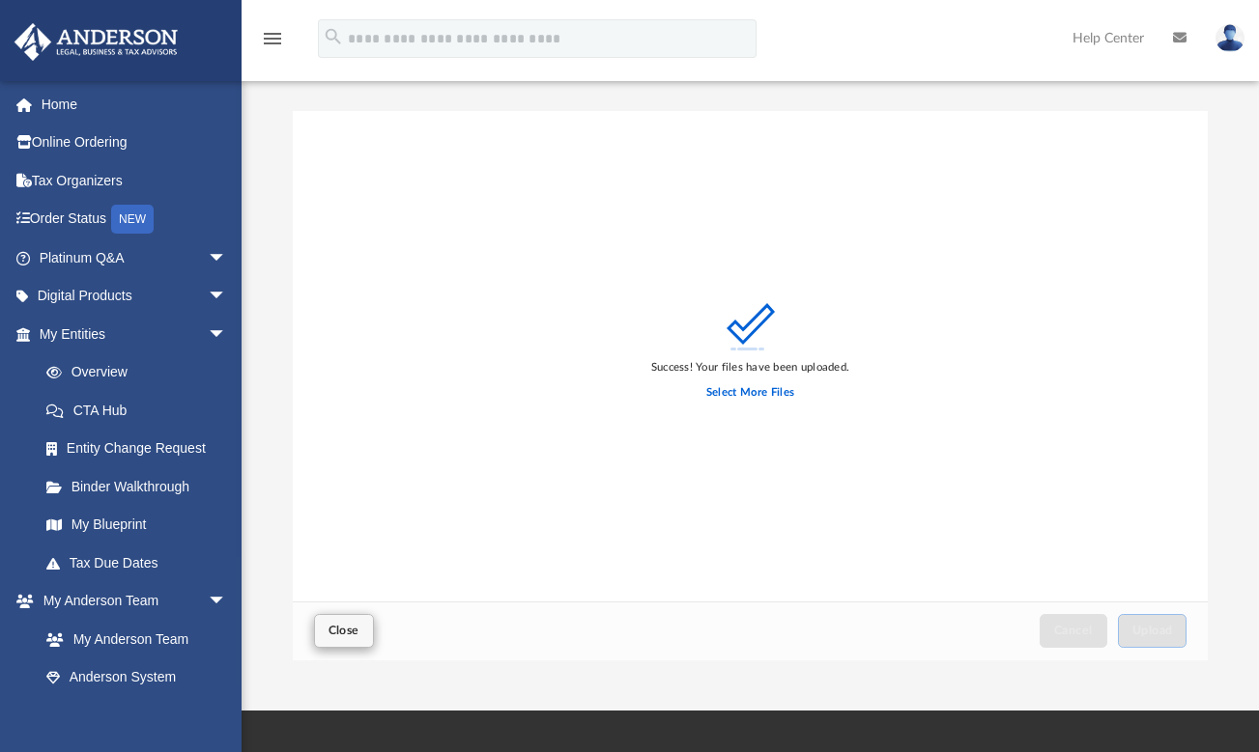
click at [361, 639] on button "Close" at bounding box center [344, 631] width 60 height 34
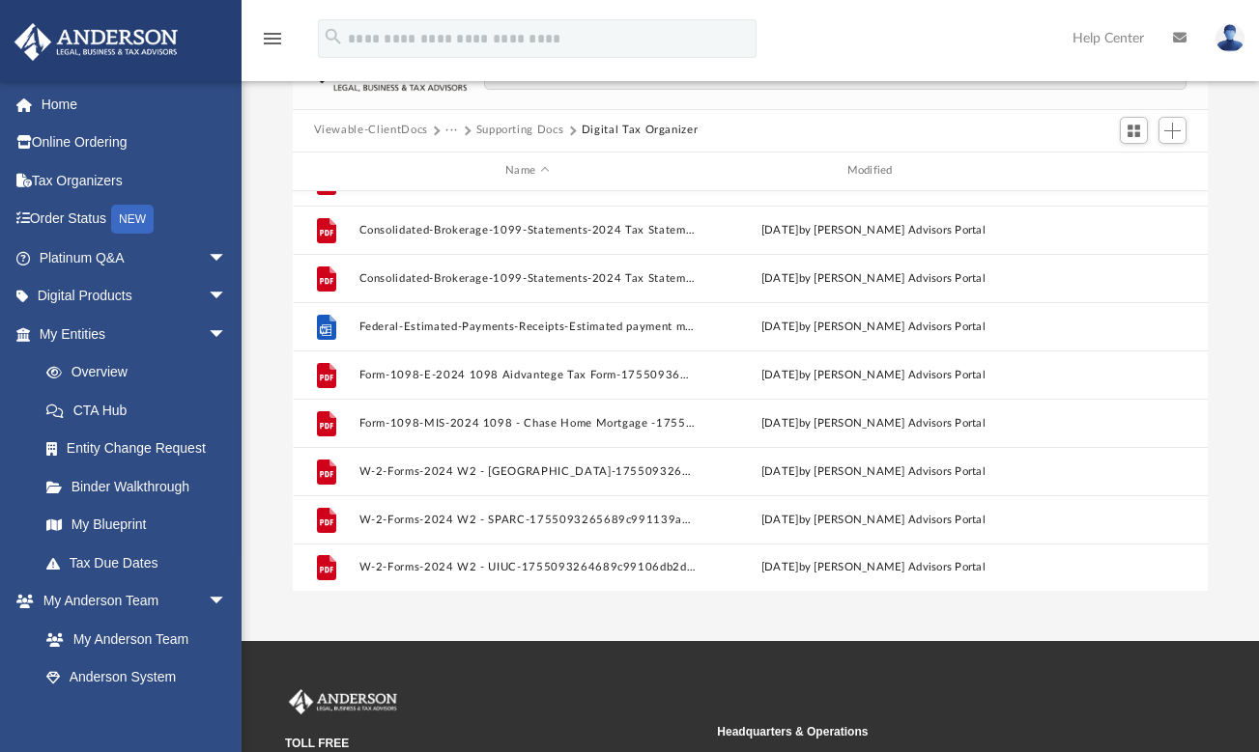
scroll to position [0, 0]
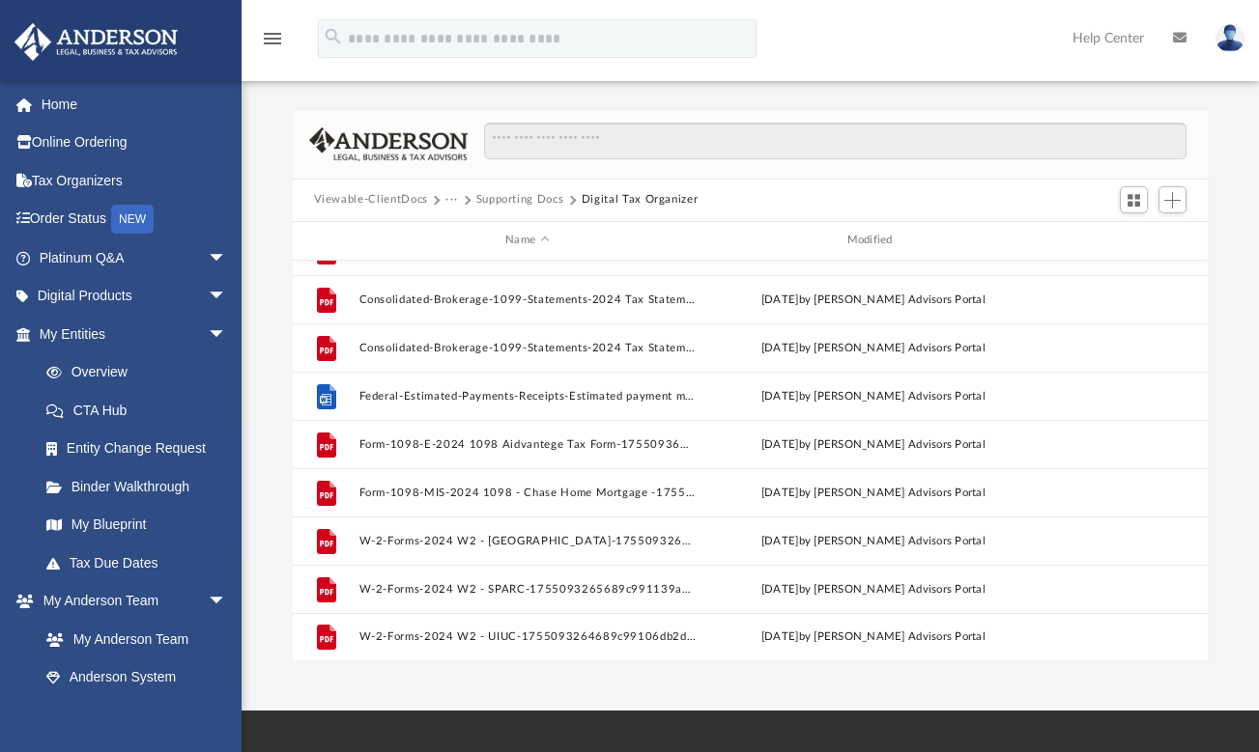
click at [357, 197] on button "Viewable-ClientDocs" at bounding box center [371, 199] width 114 height 17
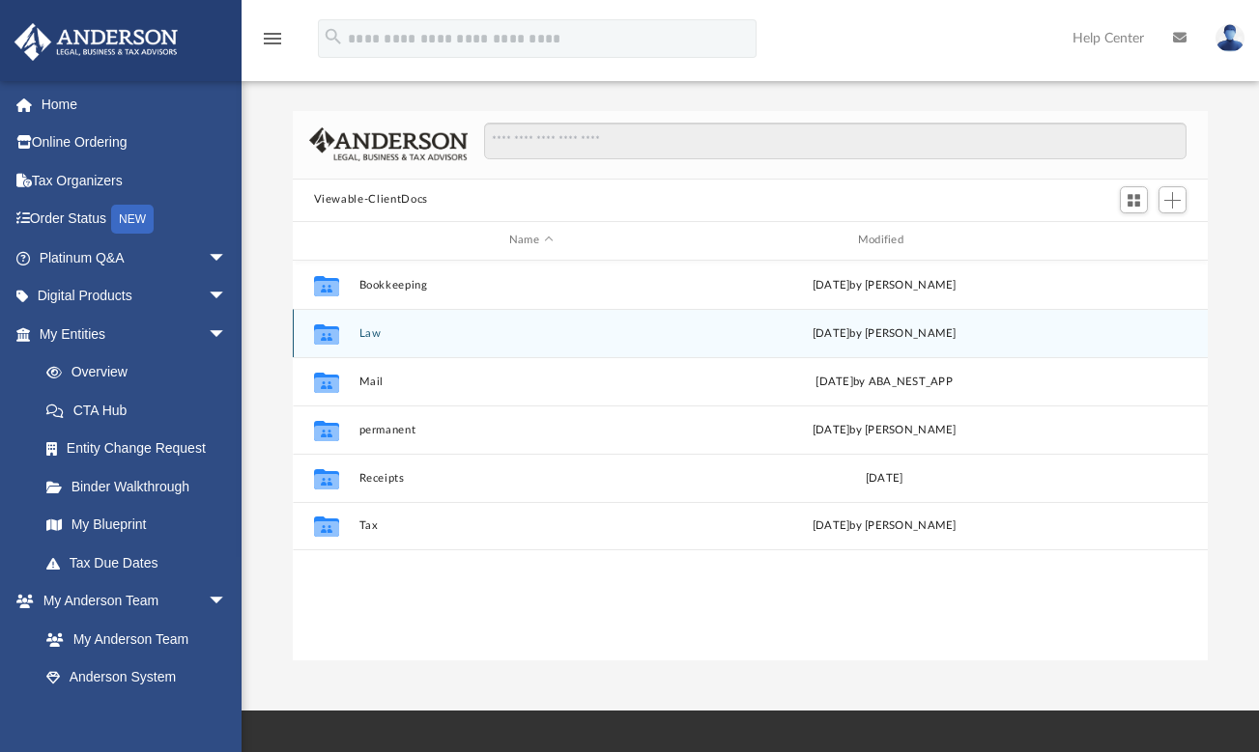
click at [375, 327] on button "Law" at bounding box center [530, 333] width 345 height 13
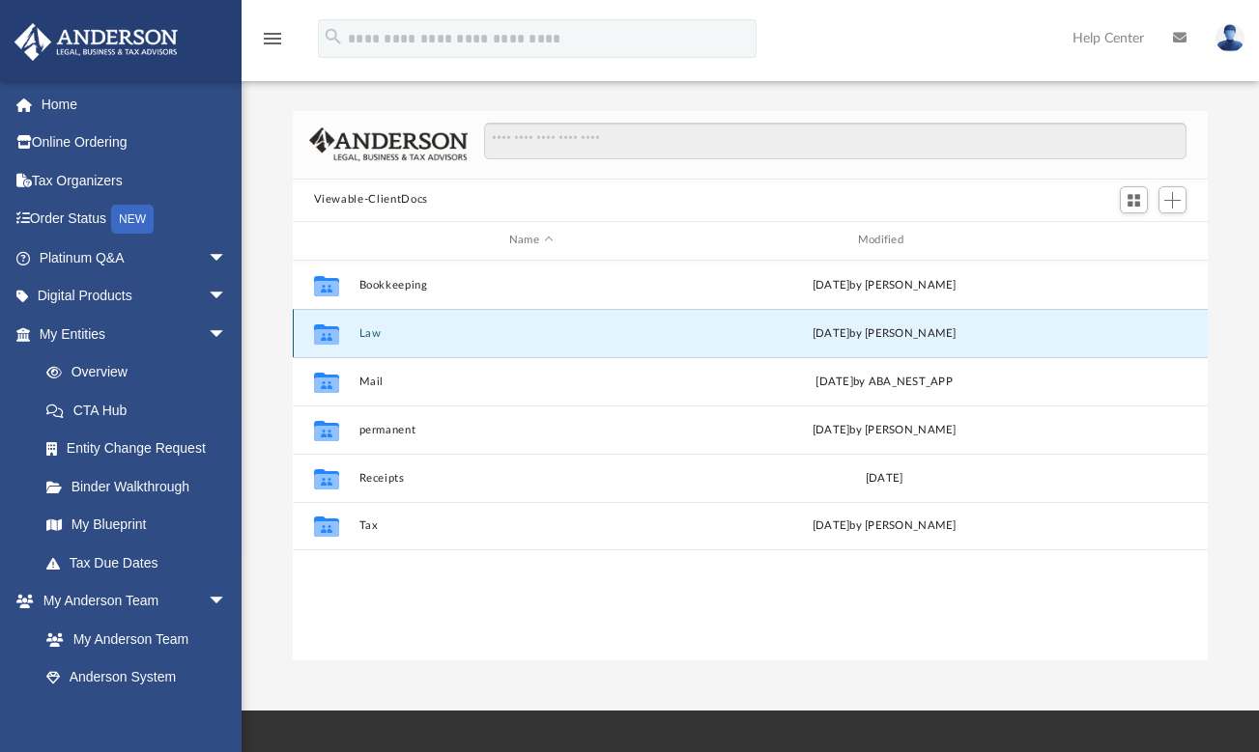
click at [375, 327] on button "Law" at bounding box center [530, 333] width 345 height 13
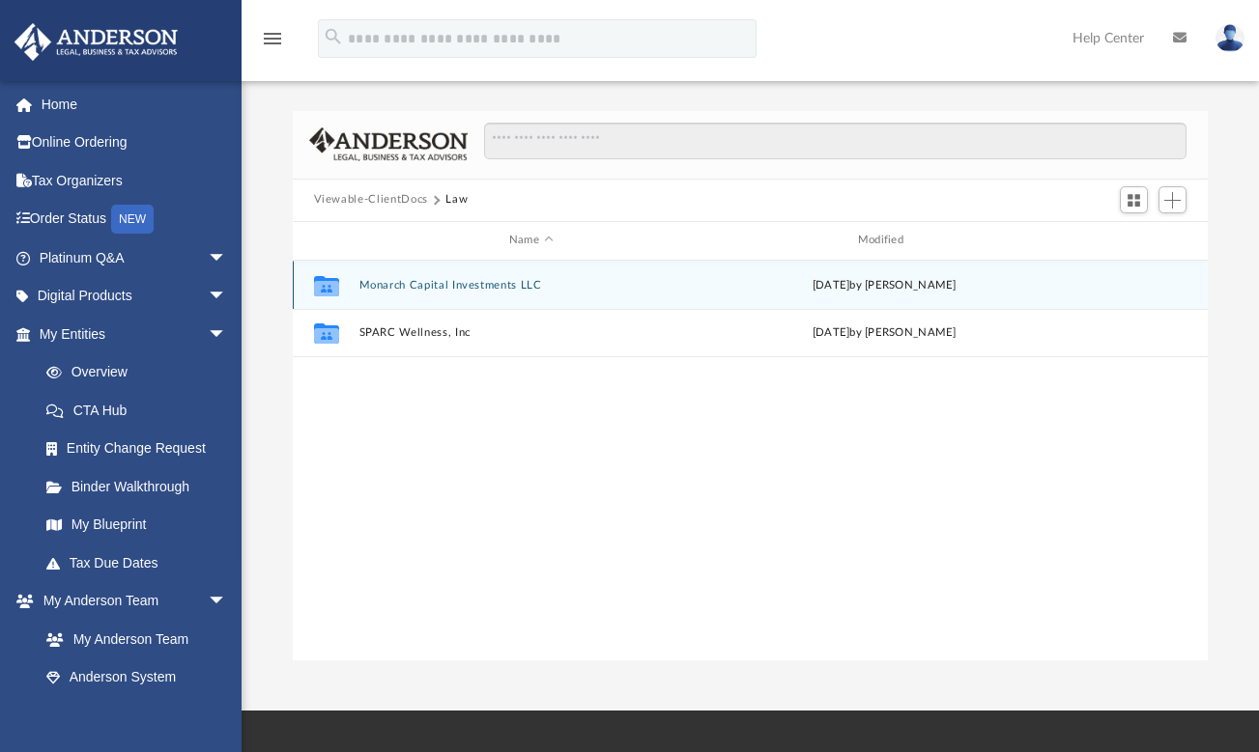
click at [423, 281] on button "Monarch Capital Investments LLC" at bounding box center [530, 285] width 345 height 13
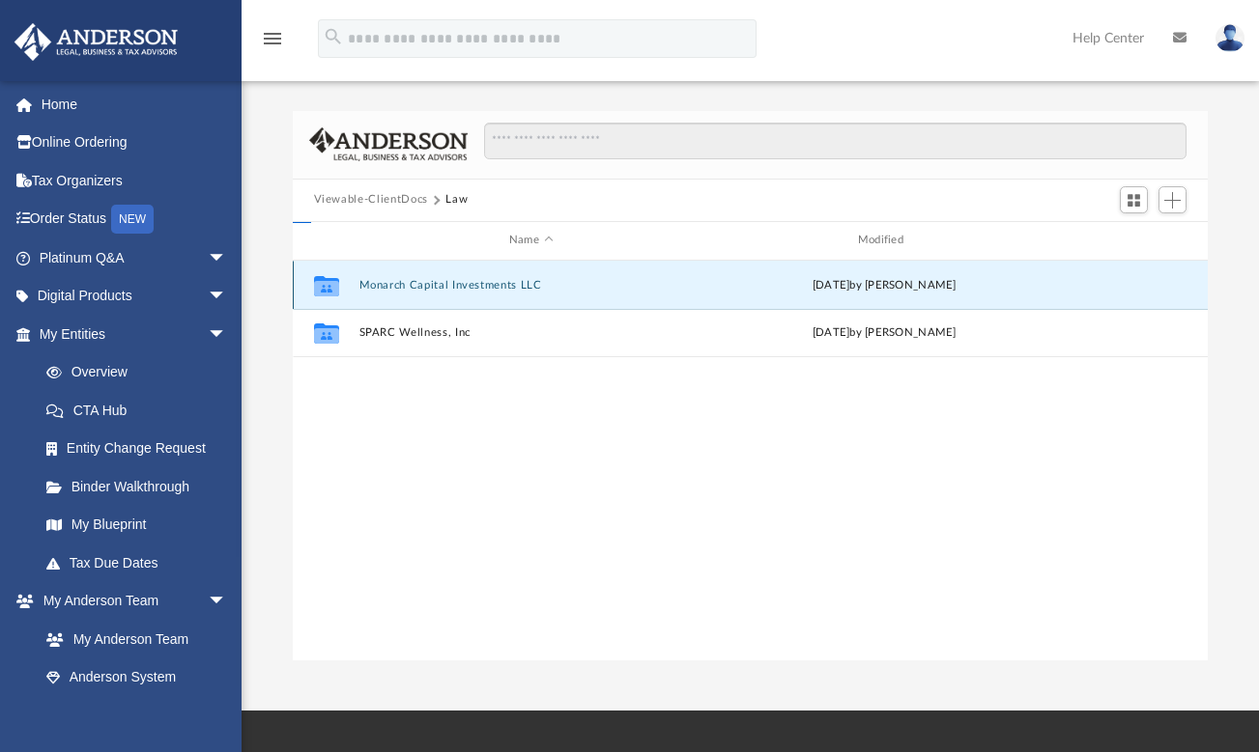
click at [423, 281] on button "Monarch Capital Investments LLC" at bounding box center [530, 285] width 345 height 13
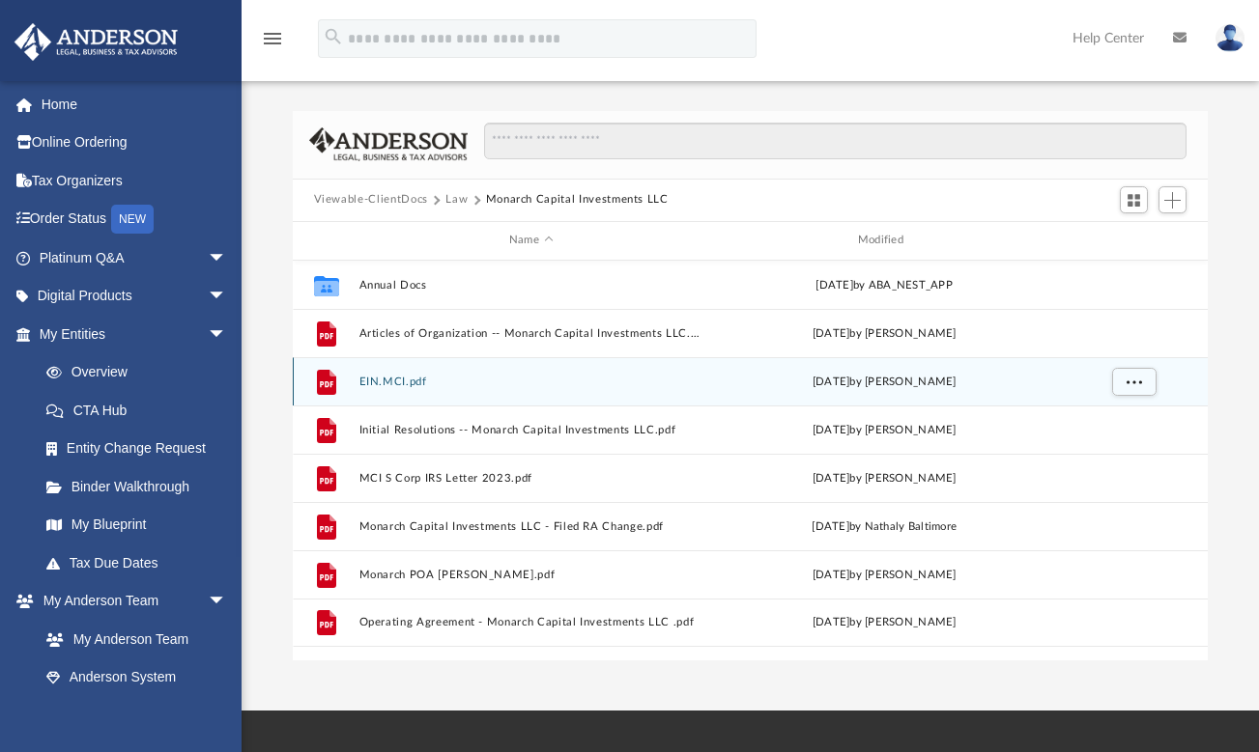
click at [410, 378] on button "EIN.MCI.pdf" at bounding box center [530, 382] width 345 height 13
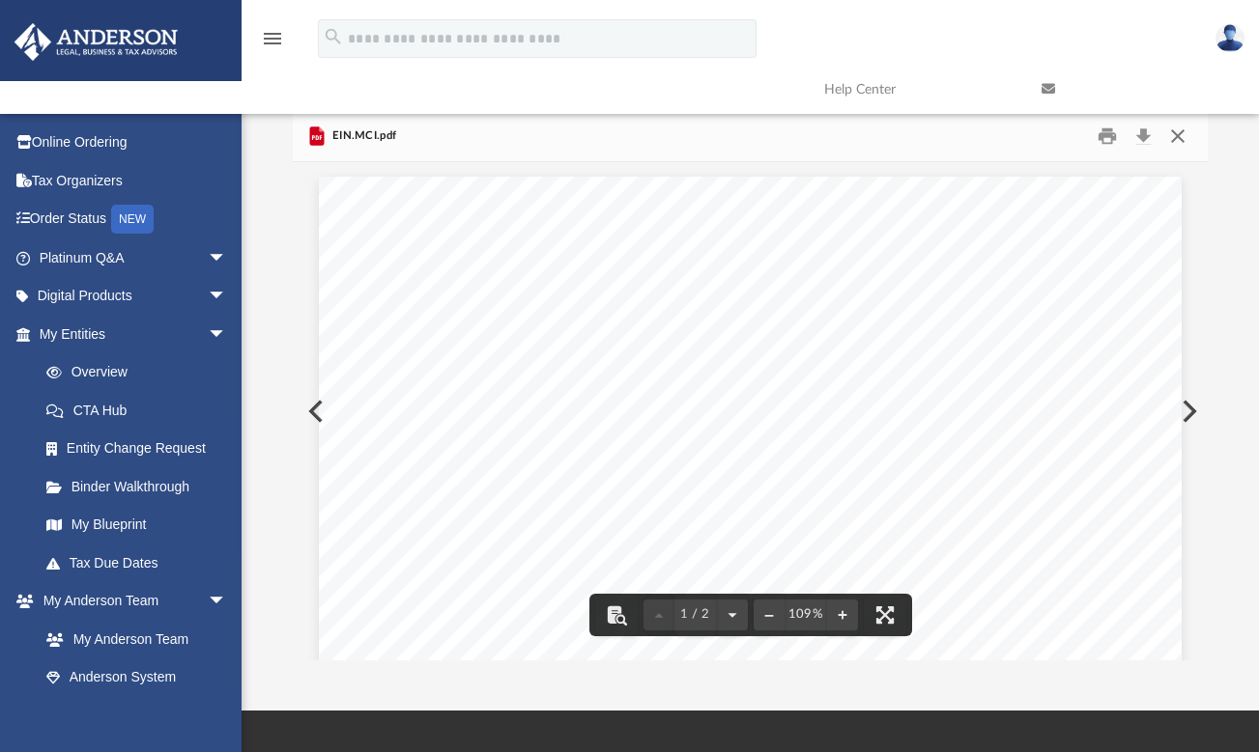
click at [1180, 136] on button "Close" at bounding box center [1177, 136] width 35 height 30
